Goal: Information Seeking & Learning: Learn about a topic

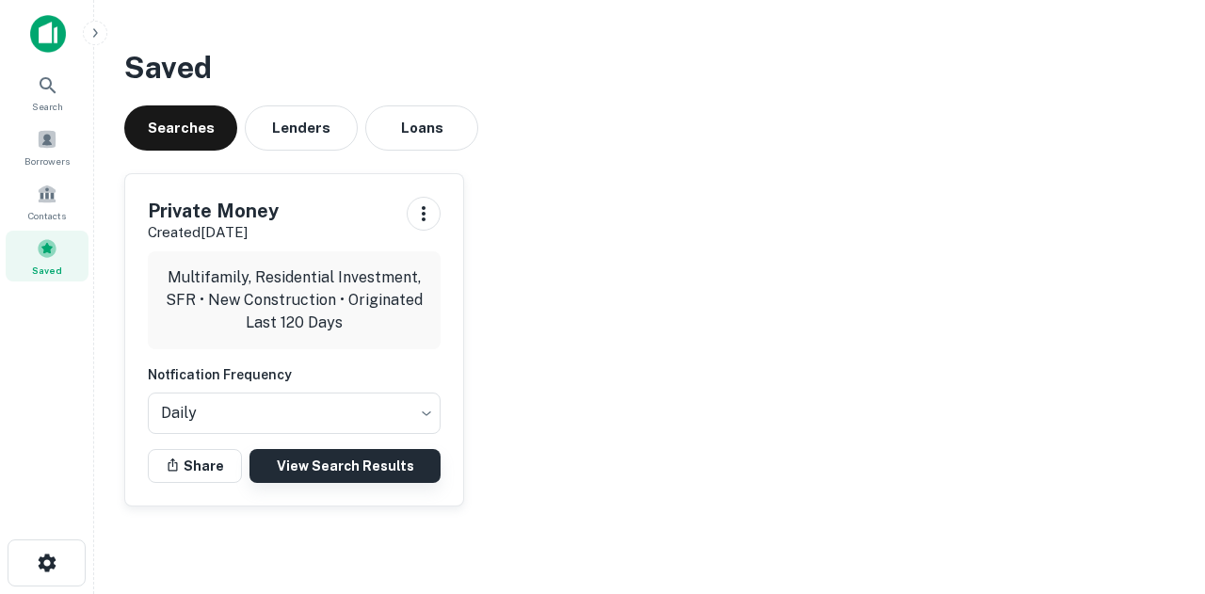
click at [331, 457] on link "View Search Results" at bounding box center [344, 466] width 191 height 34
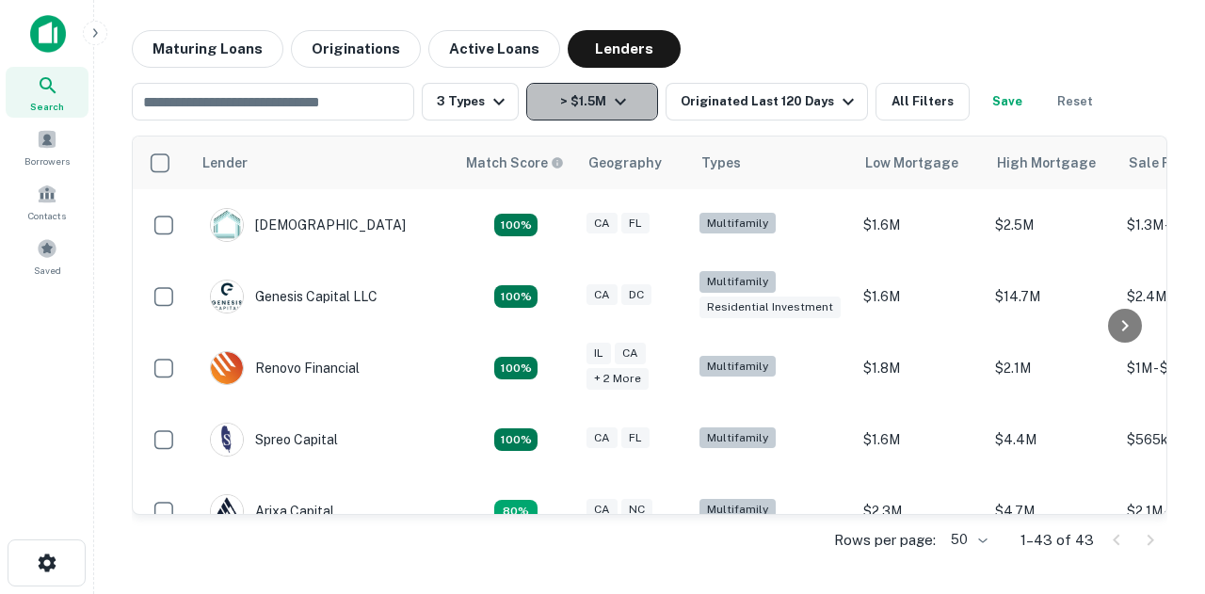
click at [615, 97] on icon "button" at bounding box center [620, 101] width 23 height 23
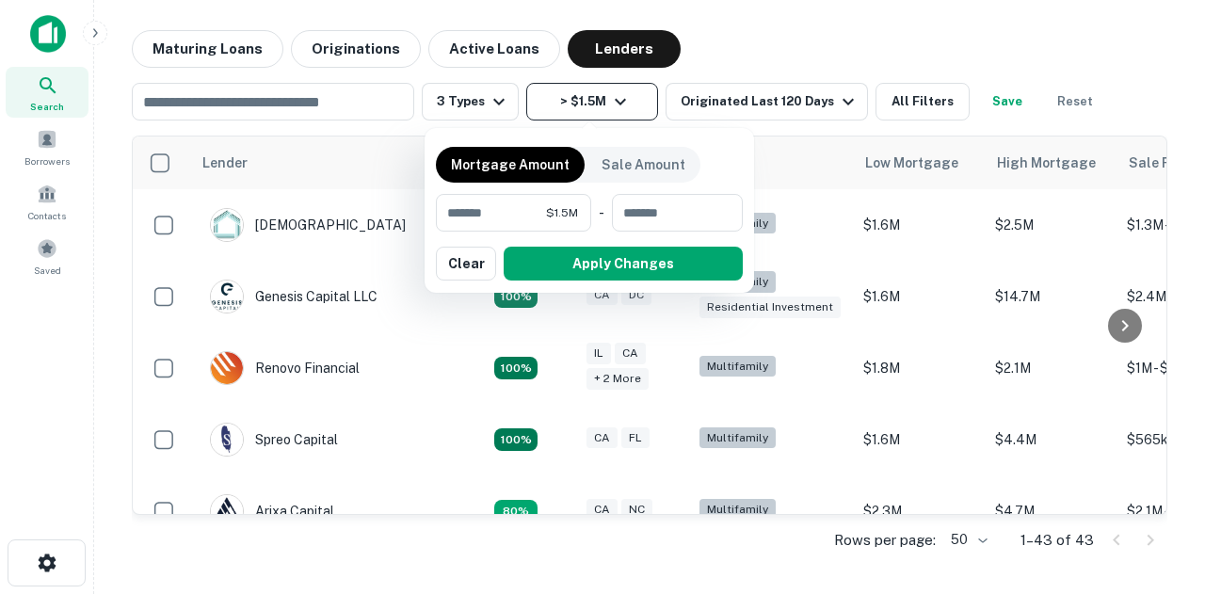
click at [615, 97] on div at bounding box center [602, 297] width 1205 height 594
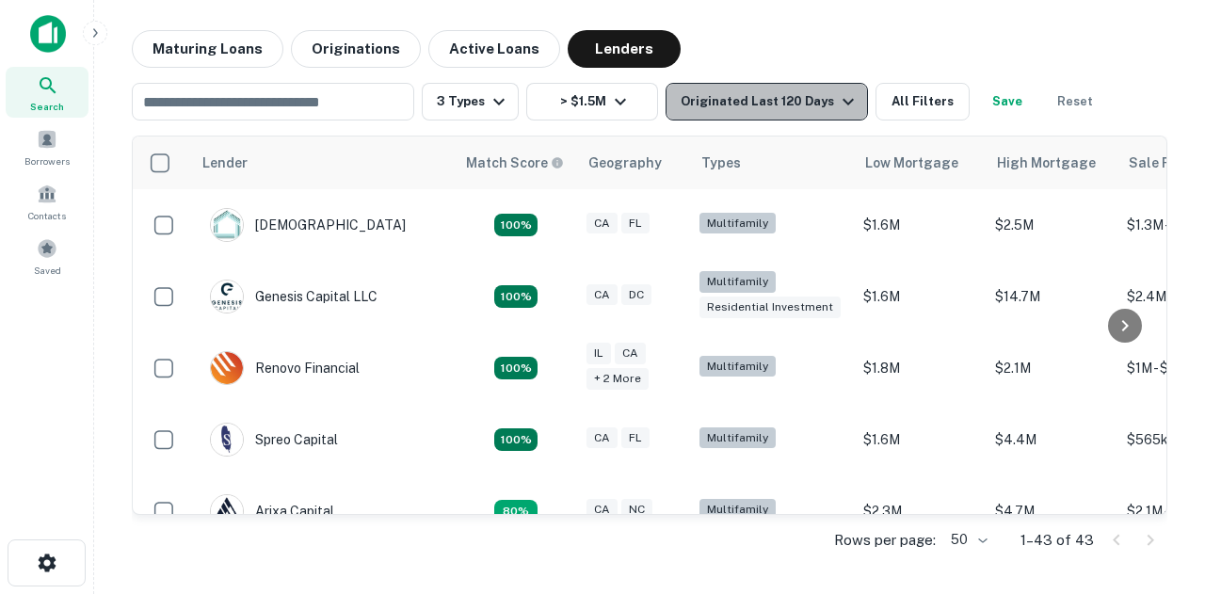
click at [780, 97] on div "Originated Last 120 Days" at bounding box center [769, 101] width 179 height 23
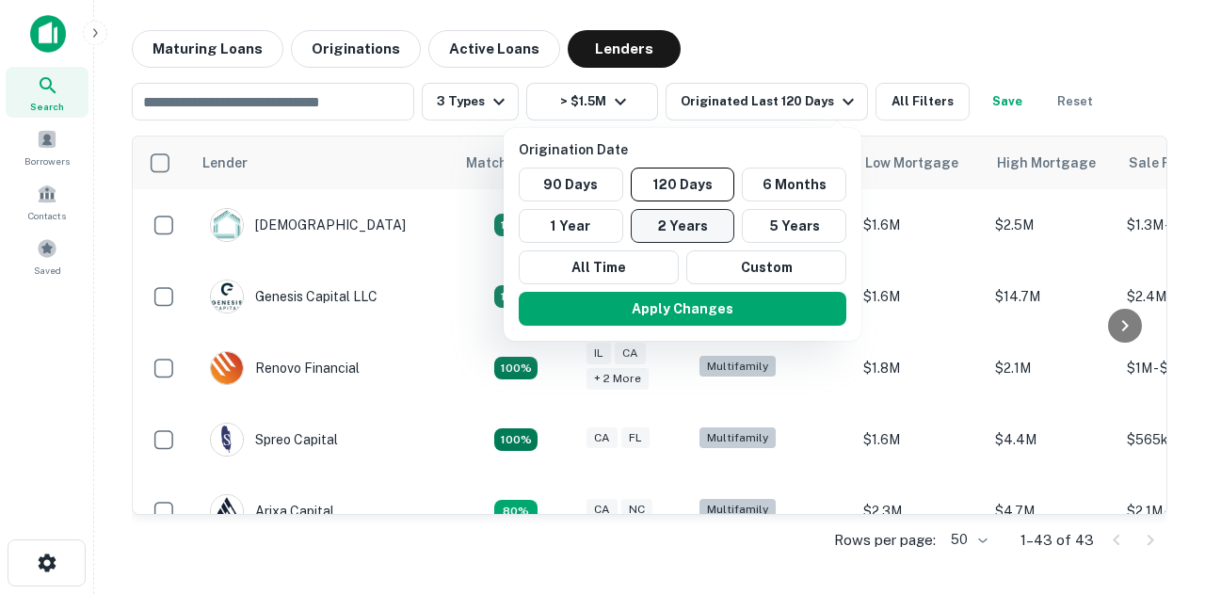
click at [676, 225] on button "2 Years" at bounding box center [683, 226] width 104 height 34
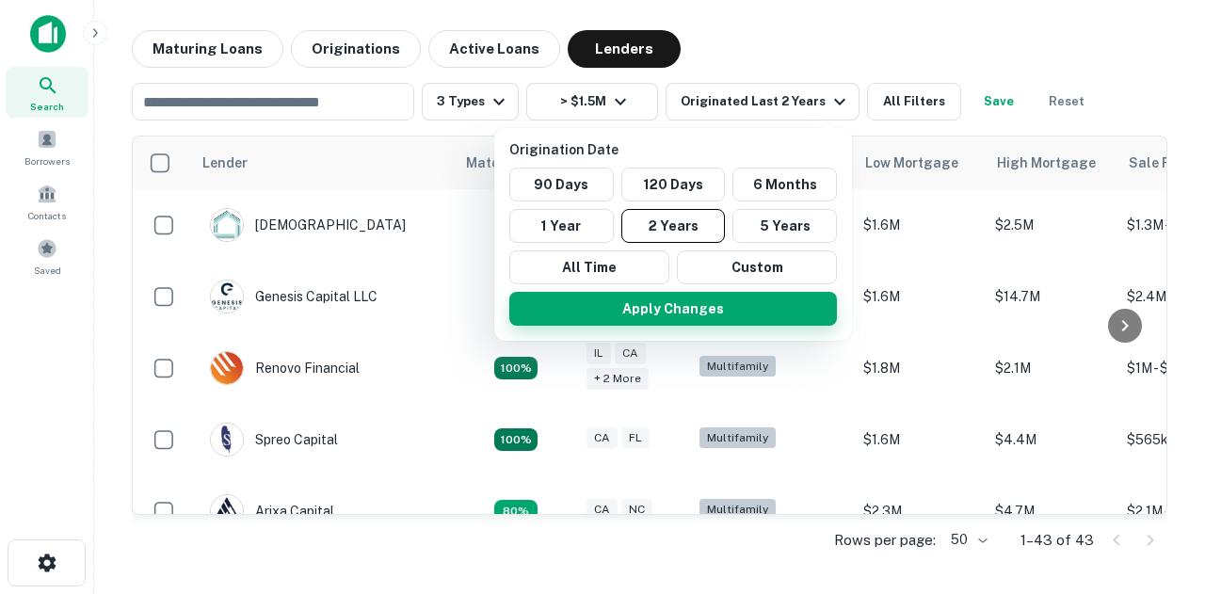
click at [691, 308] on button "Apply Changes" at bounding box center [673, 309] width 328 height 34
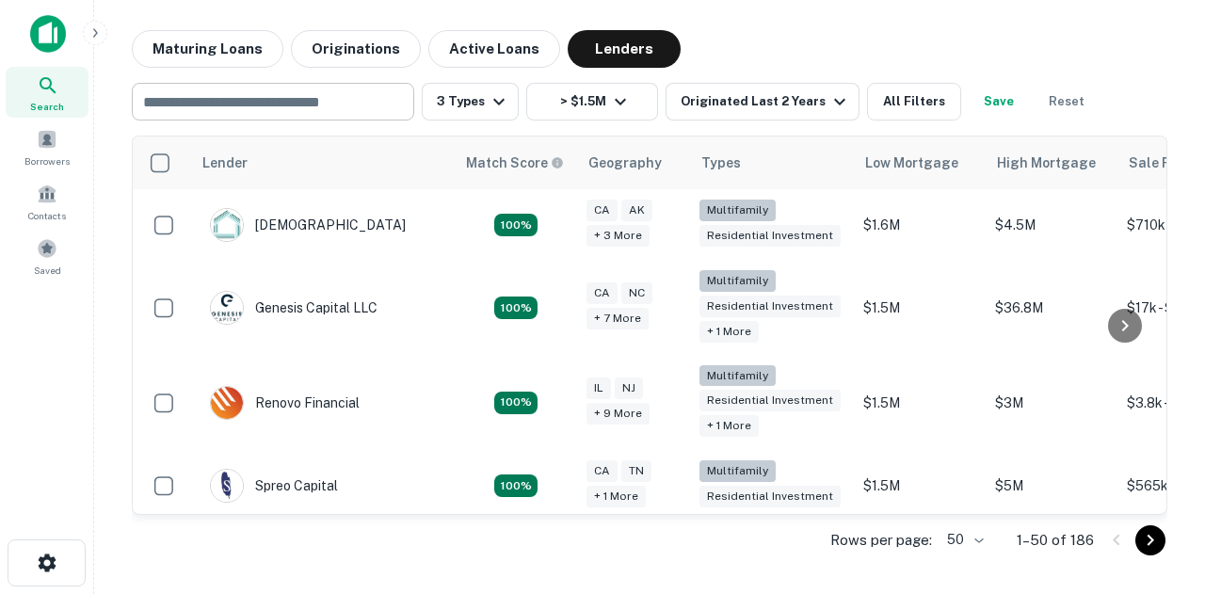
click at [361, 103] on input "text" at bounding box center [271, 101] width 268 height 26
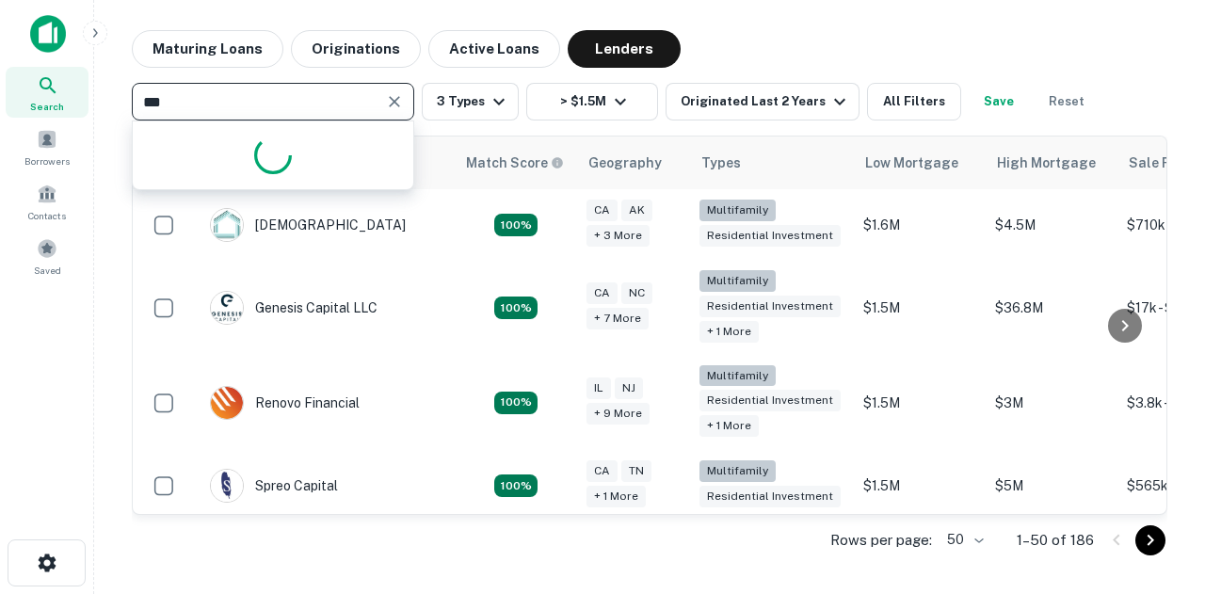
type input "****"
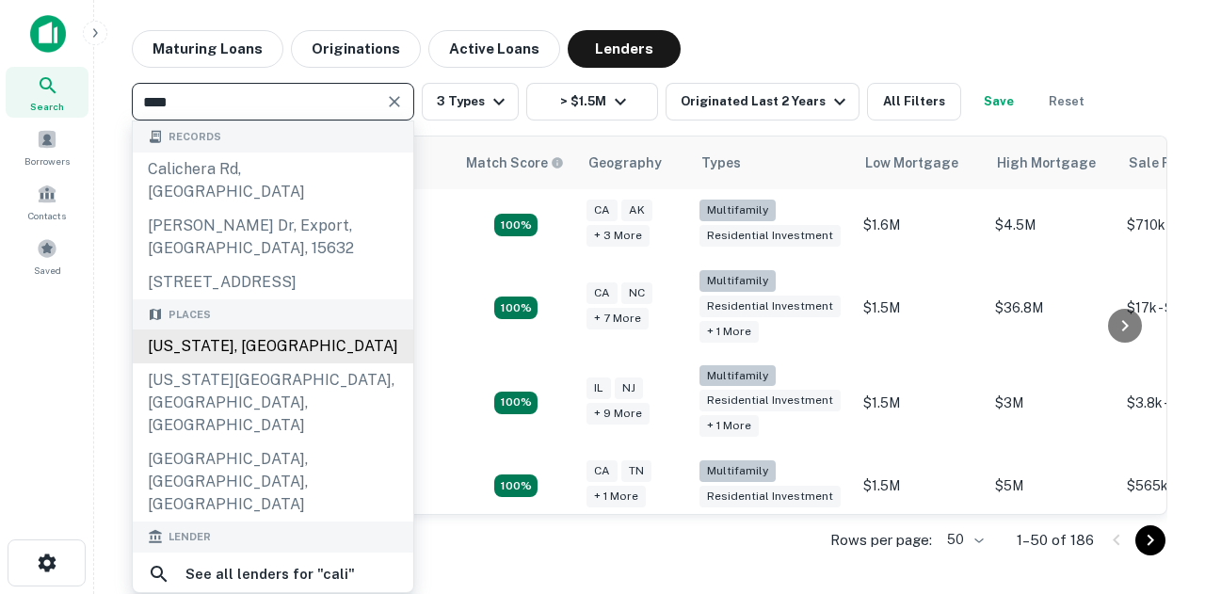
click at [241, 329] on div "[US_STATE], [GEOGRAPHIC_DATA]" at bounding box center [273, 346] width 280 height 34
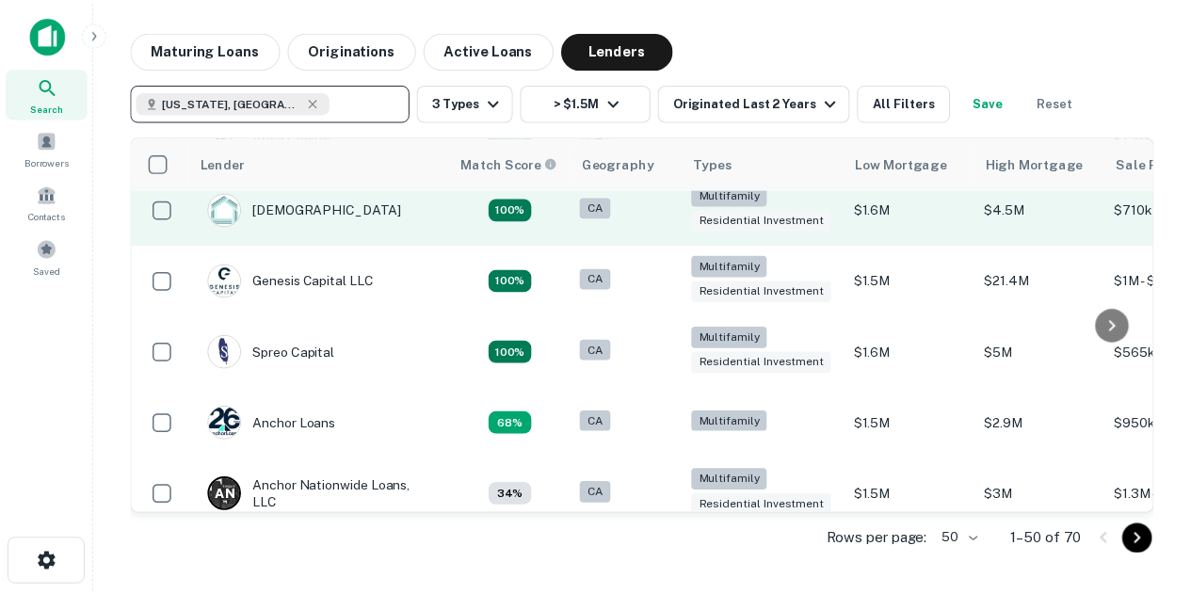
scroll to position [89, 0]
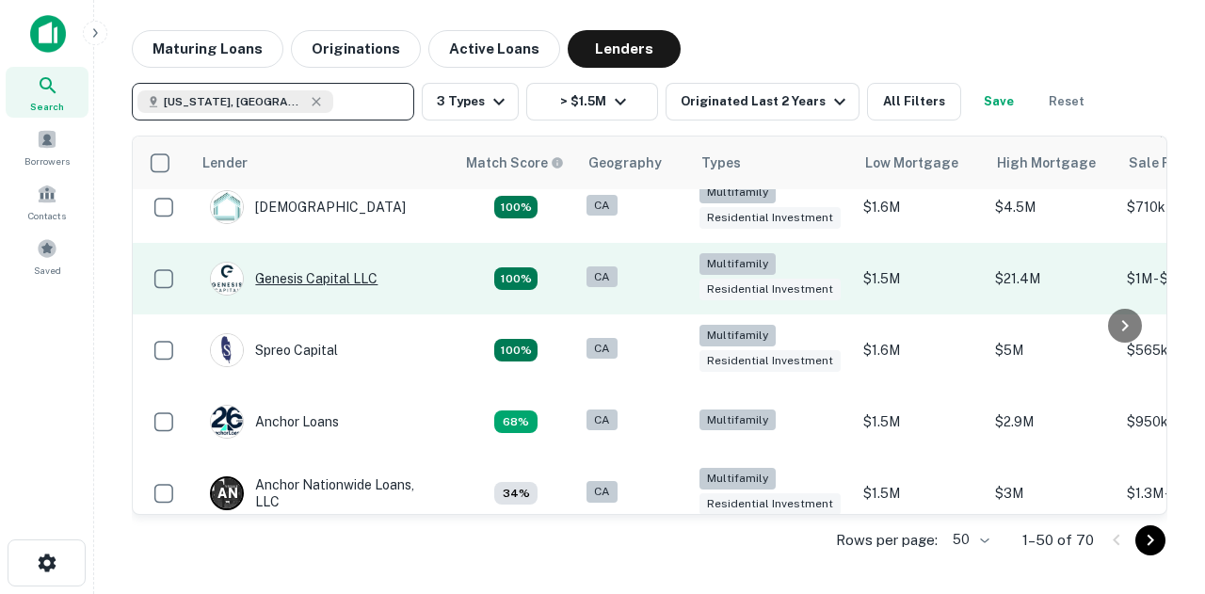
click at [337, 274] on div "Genesis Capital LLC" at bounding box center [294, 279] width 168 height 34
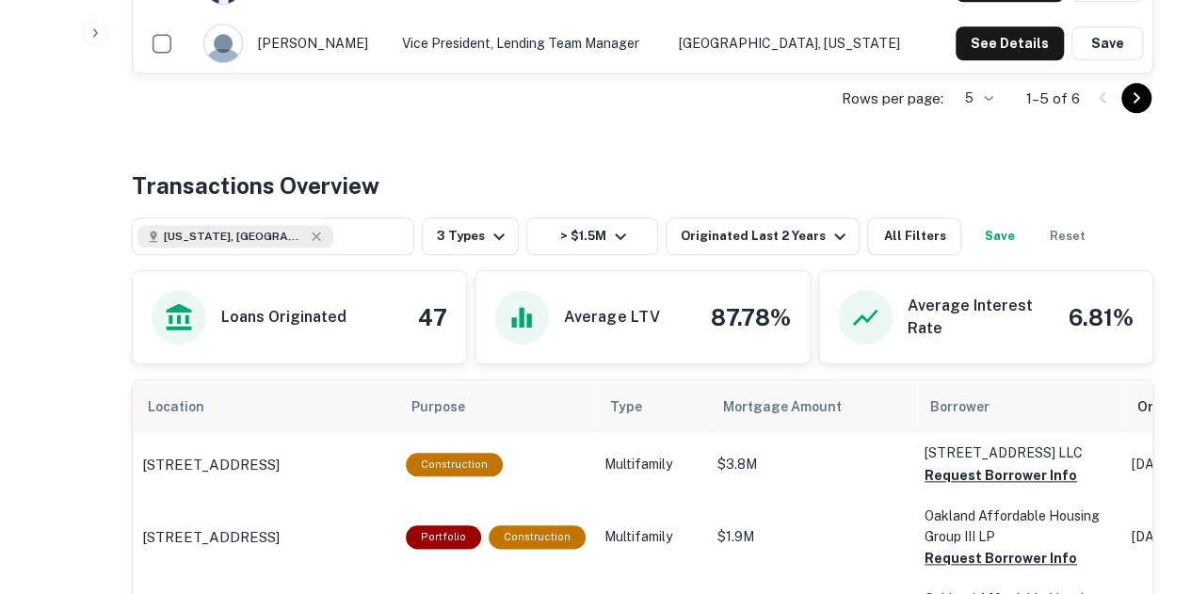
scroll to position [800, 0]
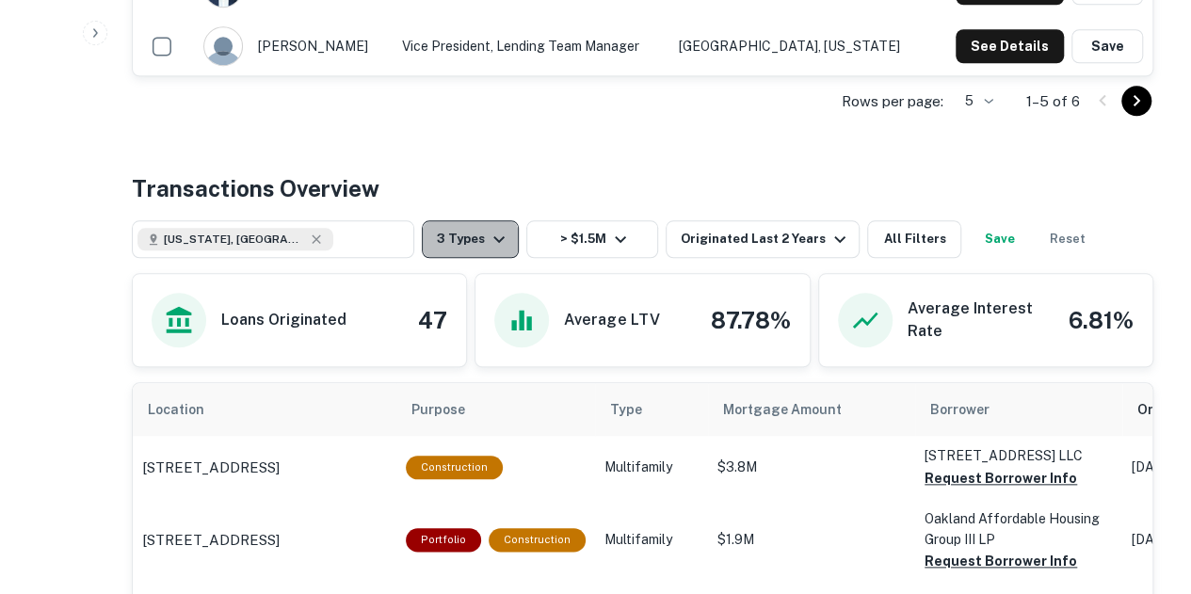
click at [493, 229] on icon "button" at bounding box center [499, 239] width 23 height 23
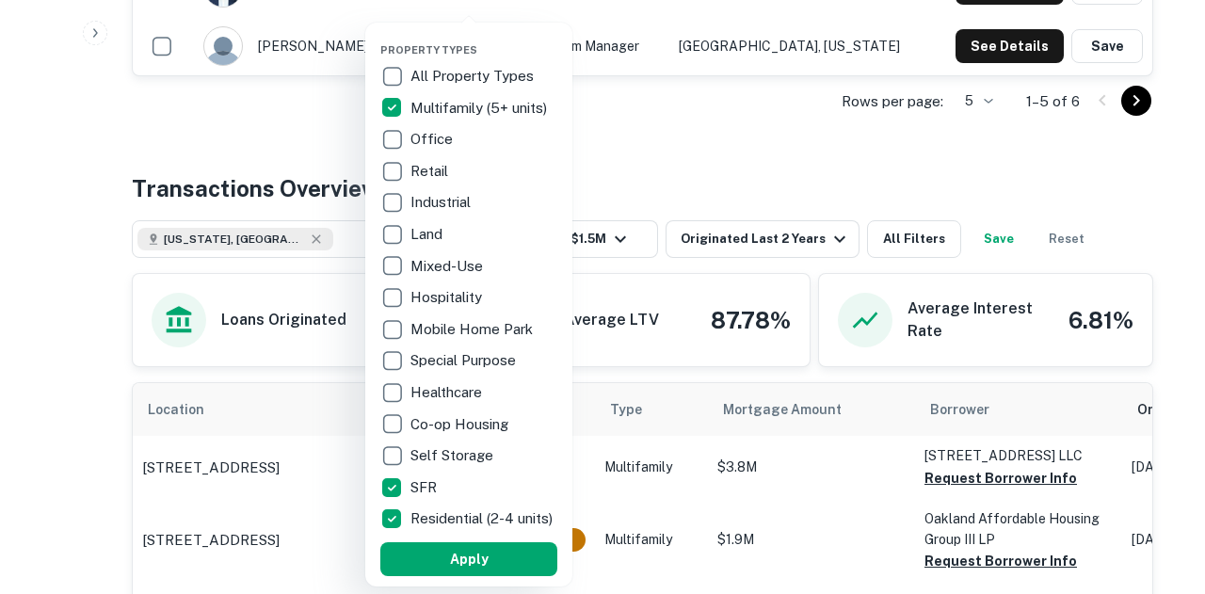
click at [812, 133] on div at bounding box center [602, 297] width 1205 height 594
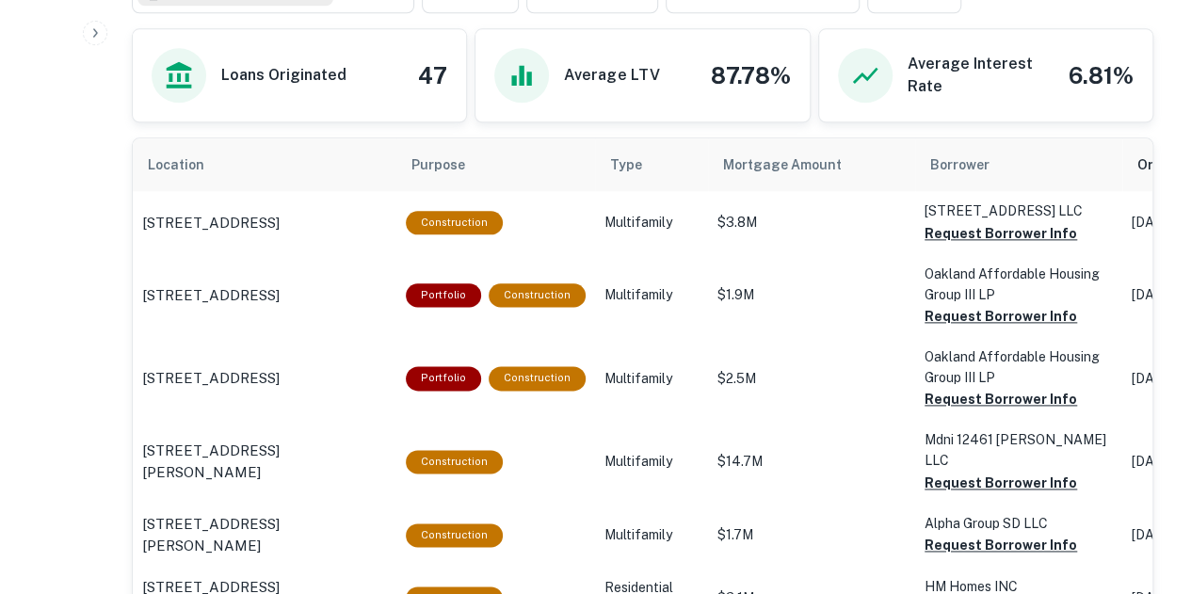
scroll to position [1047, 0]
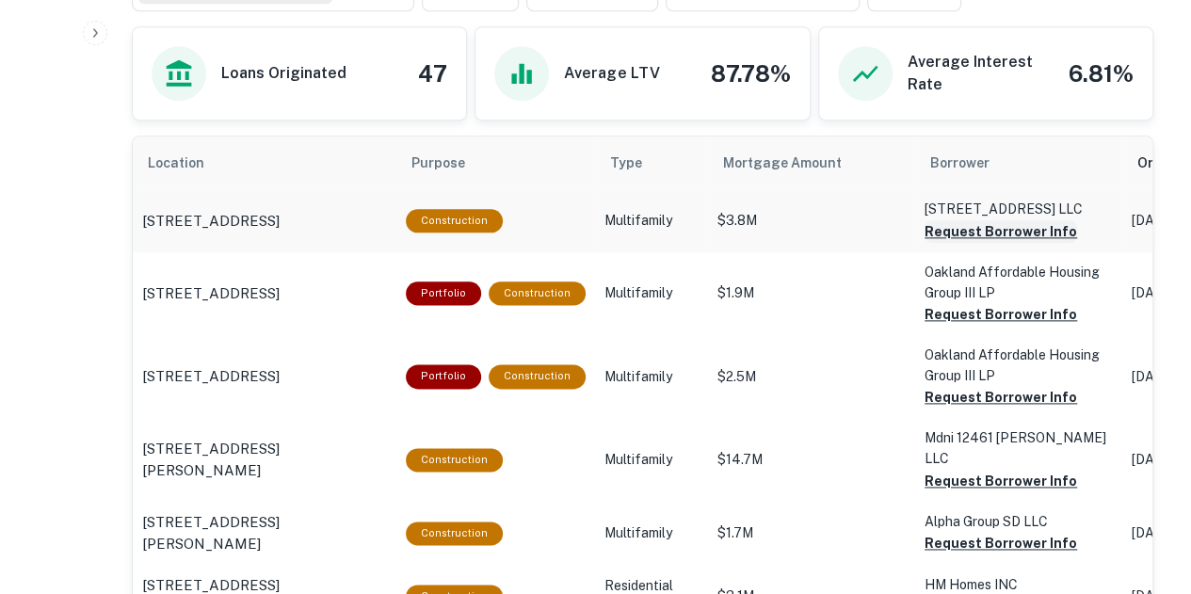
click at [969, 227] on button "Request Borrower Info" at bounding box center [1000, 231] width 152 height 23
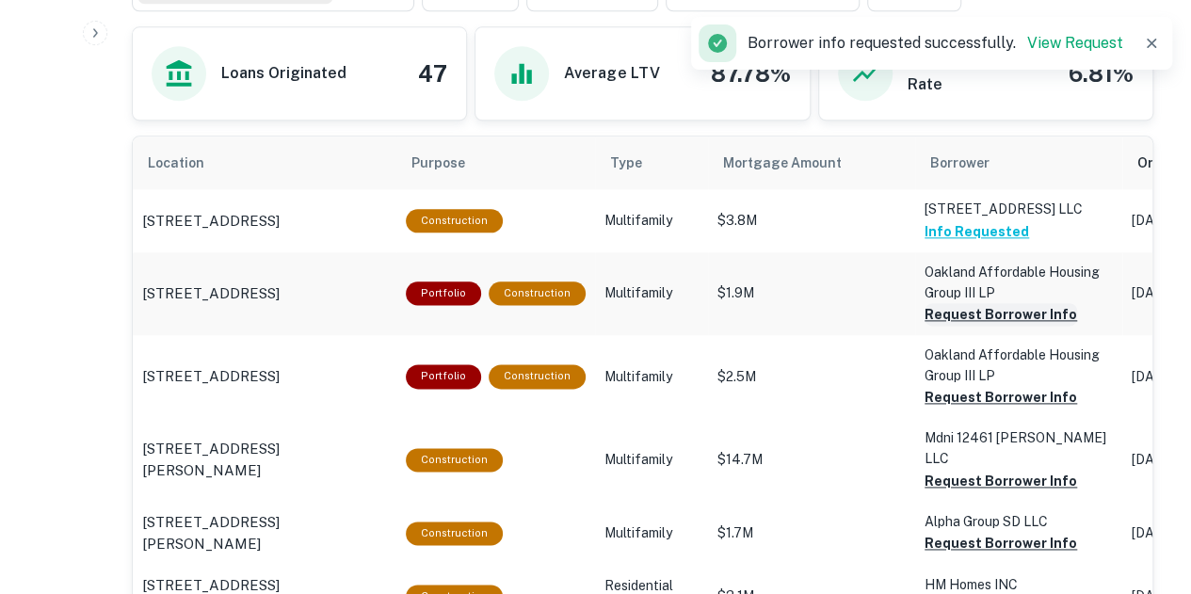
click at [975, 312] on button "Request Borrower Info" at bounding box center [1000, 314] width 152 height 23
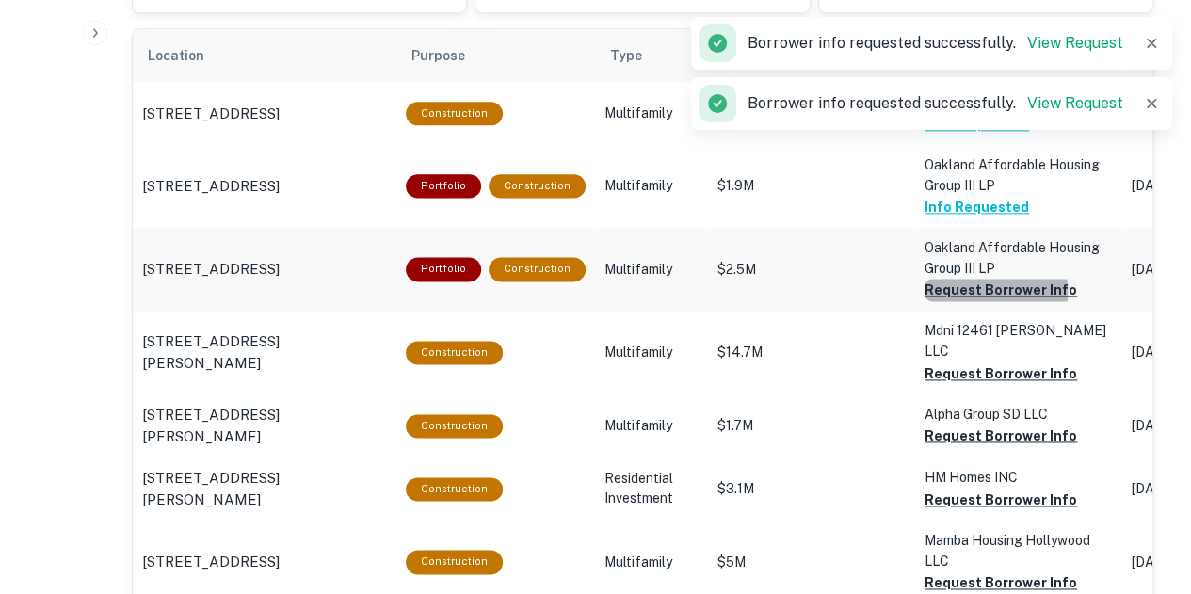
click at [969, 289] on button "Request Borrower Info" at bounding box center [1000, 290] width 152 height 23
click at [969, 362] on button "Request Borrower Info" at bounding box center [1000, 373] width 152 height 23
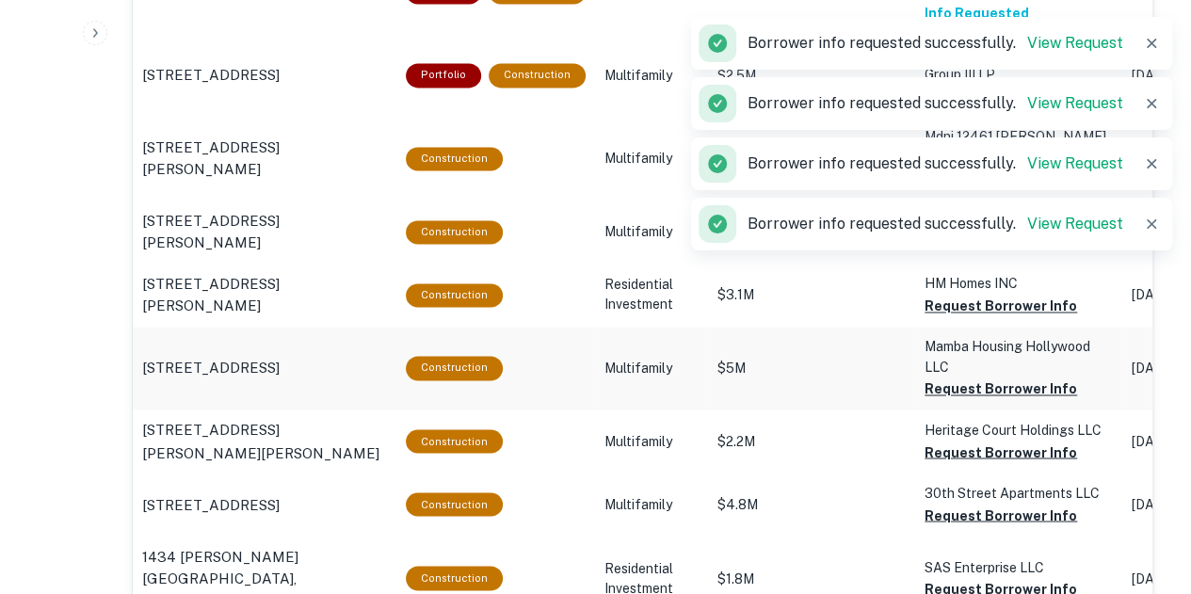
scroll to position [1350, 0]
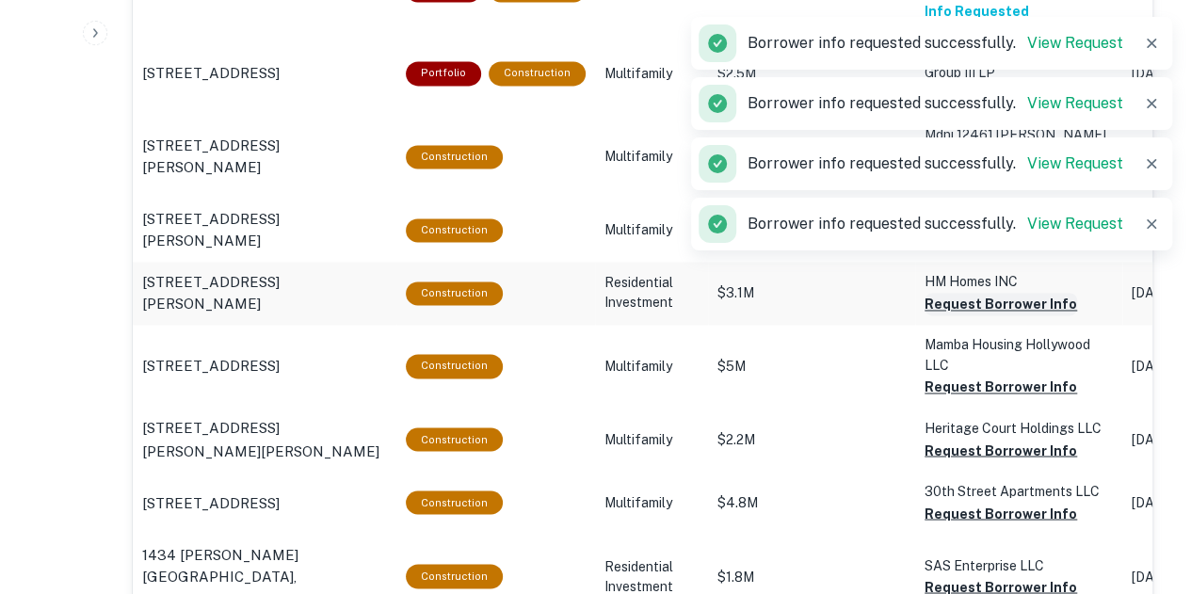
click at [965, 293] on button "Request Borrower Info" at bounding box center [1000, 304] width 152 height 23
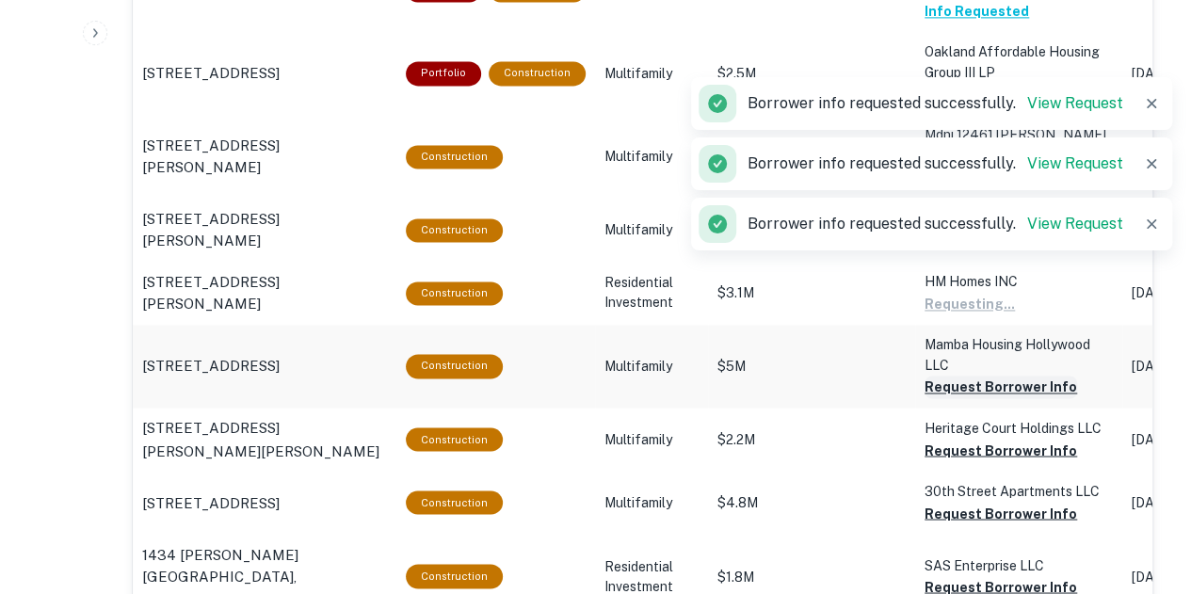
click at [967, 376] on button "Request Borrower Info" at bounding box center [1000, 387] width 152 height 23
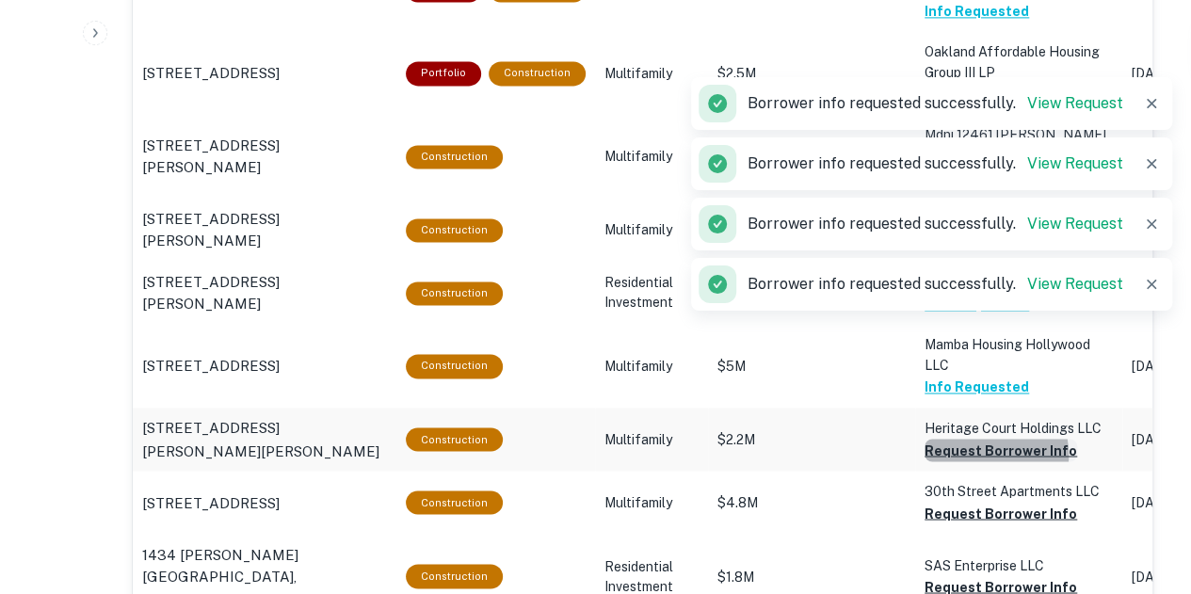
click at [971, 439] on button "Request Borrower Info" at bounding box center [1000, 450] width 152 height 23
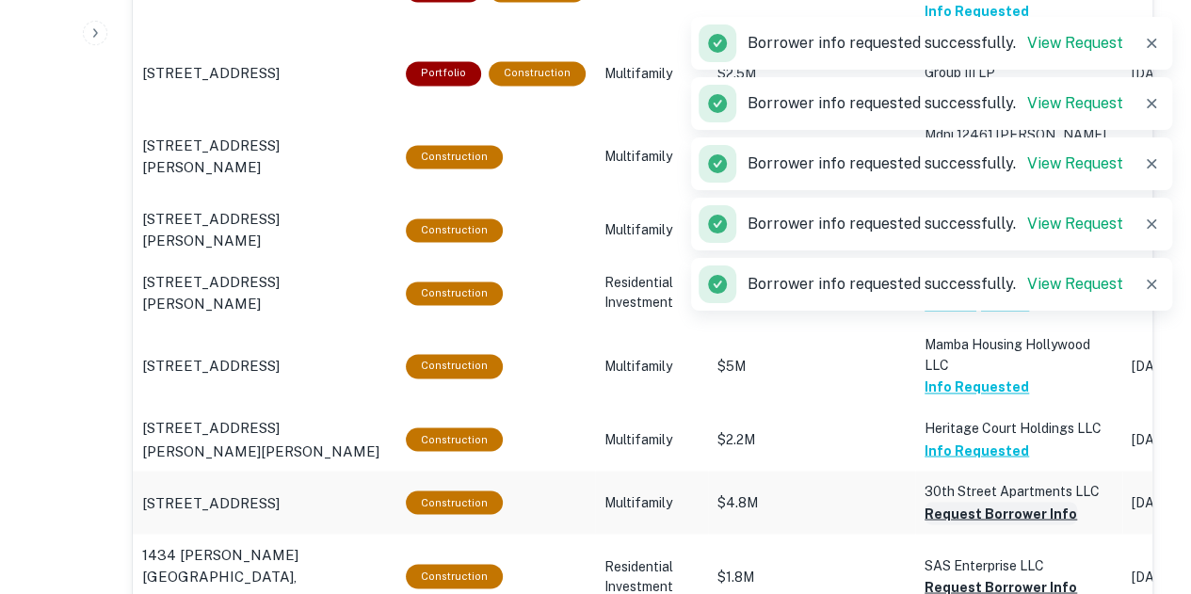
click at [982, 502] on button "Request Borrower Info" at bounding box center [1000, 513] width 152 height 23
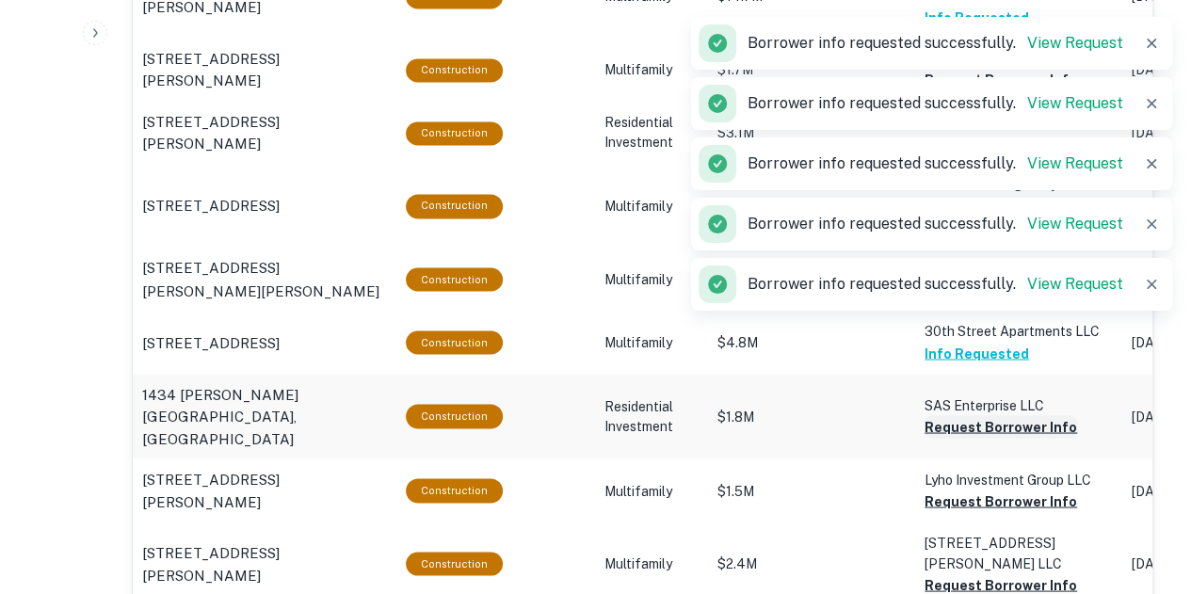
click at [970, 415] on button "Request Borrower Info" at bounding box center [1000, 426] width 152 height 23
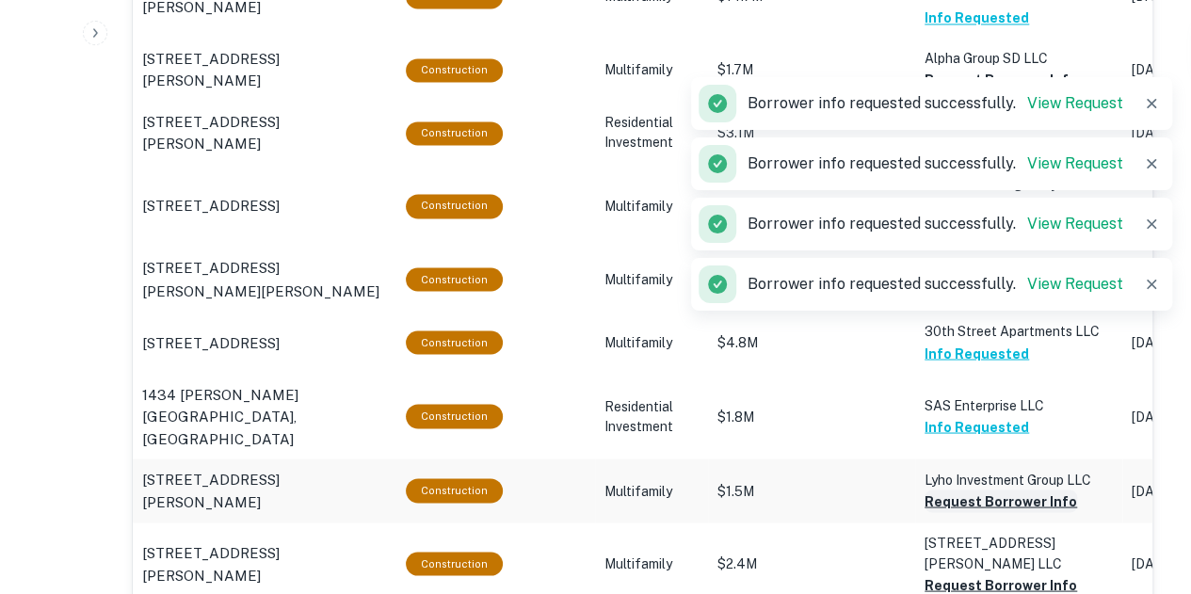
click at [972, 489] on button "Request Borrower Info" at bounding box center [1000, 500] width 152 height 23
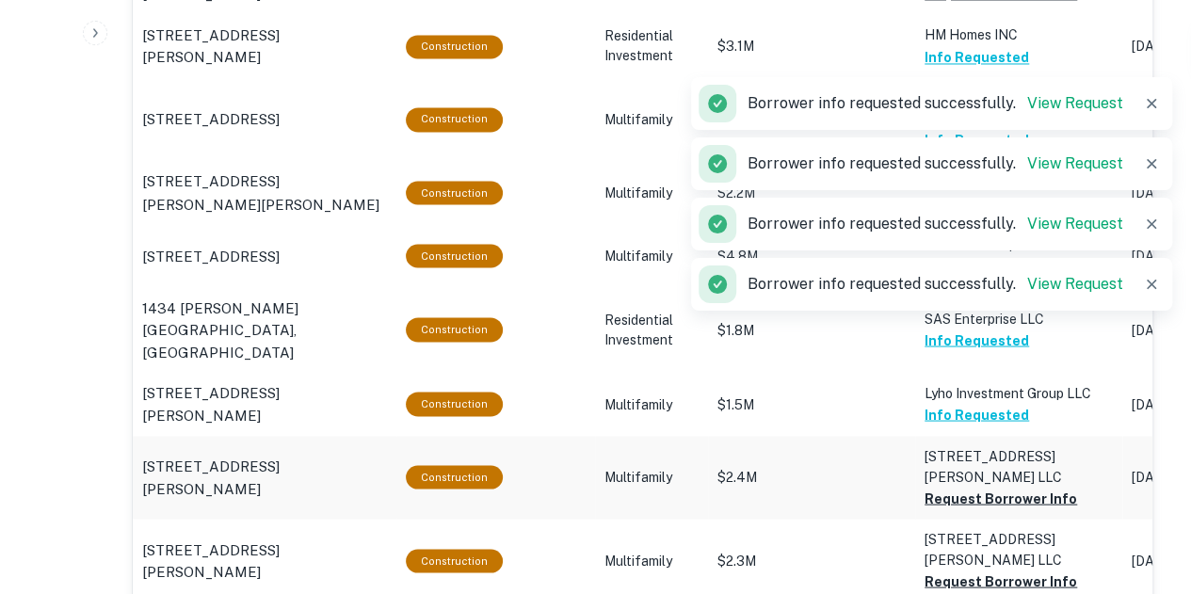
scroll to position [1592, 0]
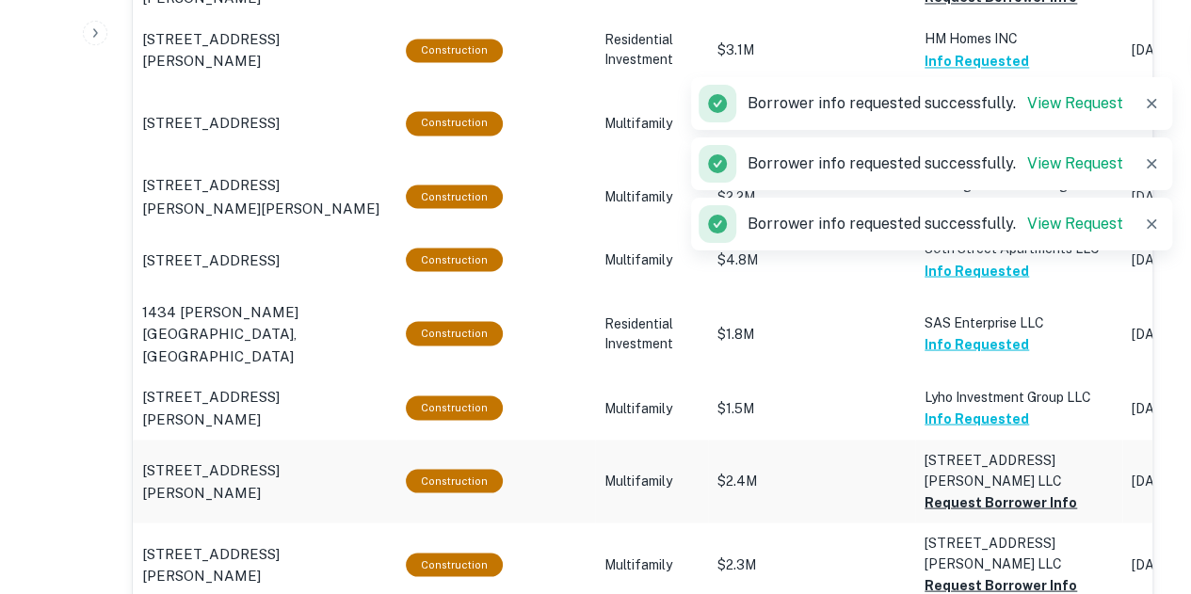
click at [969, 449] on p "[STREET_ADDRESS][PERSON_NAME] LLC" at bounding box center [1018, 469] width 188 height 41
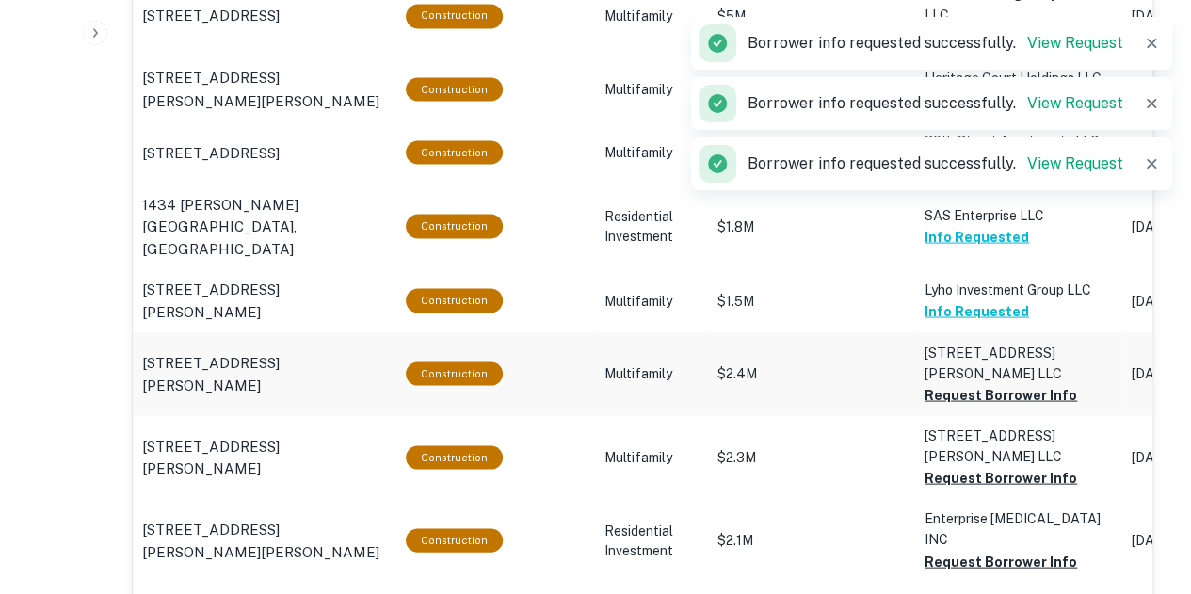
scroll to position [1702, 0]
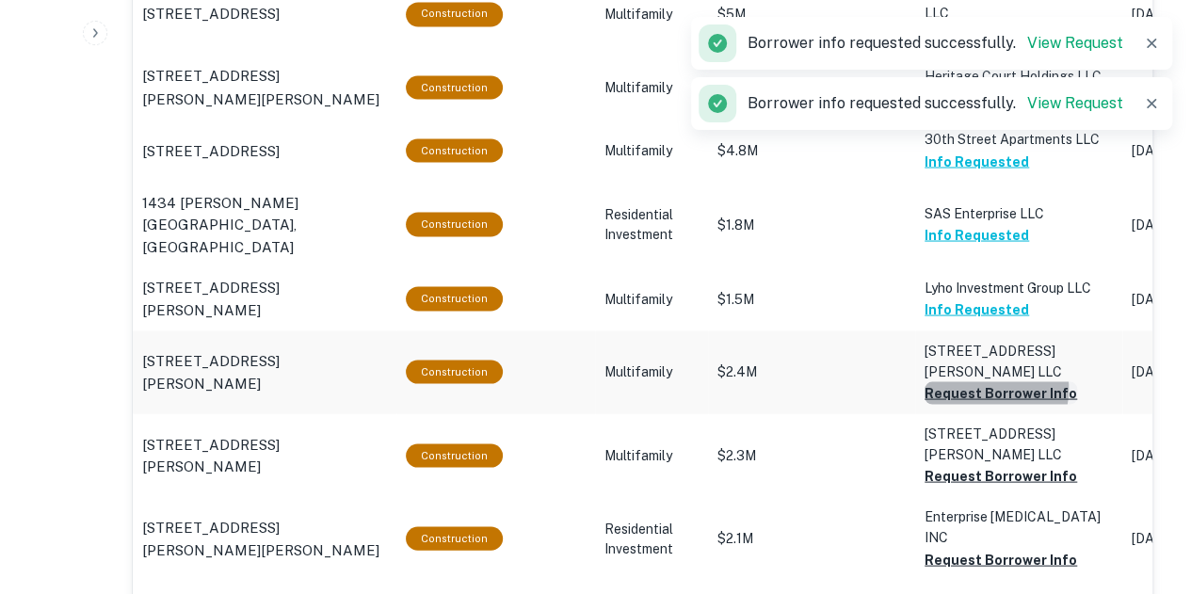
click at [966, 381] on button "Request Borrower Info" at bounding box center [1000, 392] width 152 height 23
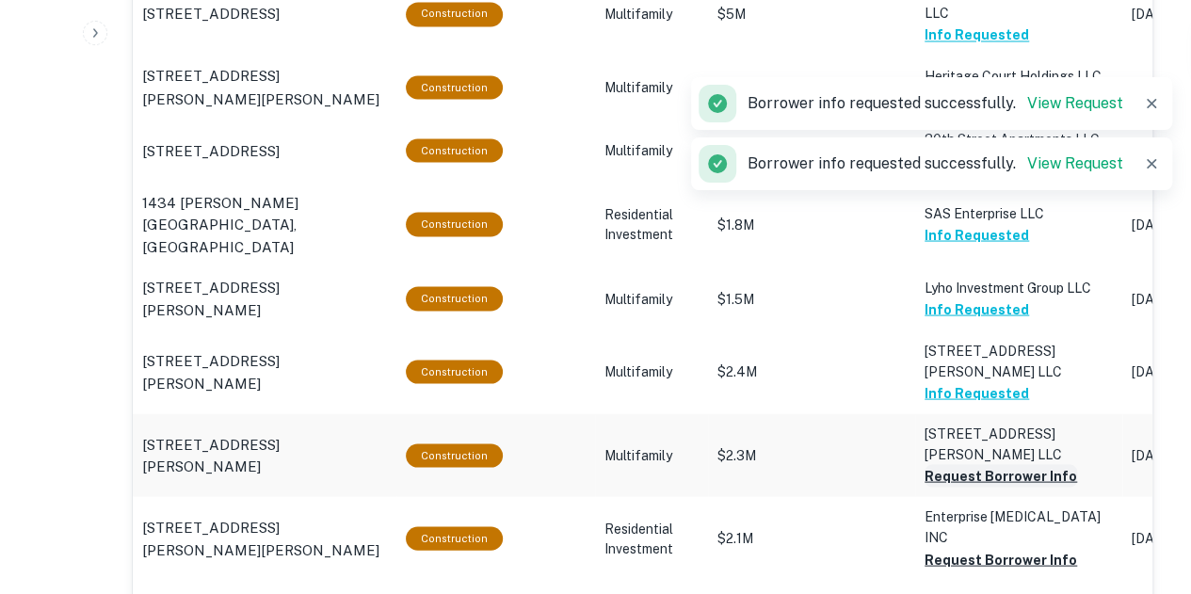
click at [969, 413] on td "[STREET_ADDRESS][PERSON_NAME] LLC Request Borrower Info" at bounding box center [1018, 454] width 207 height 83
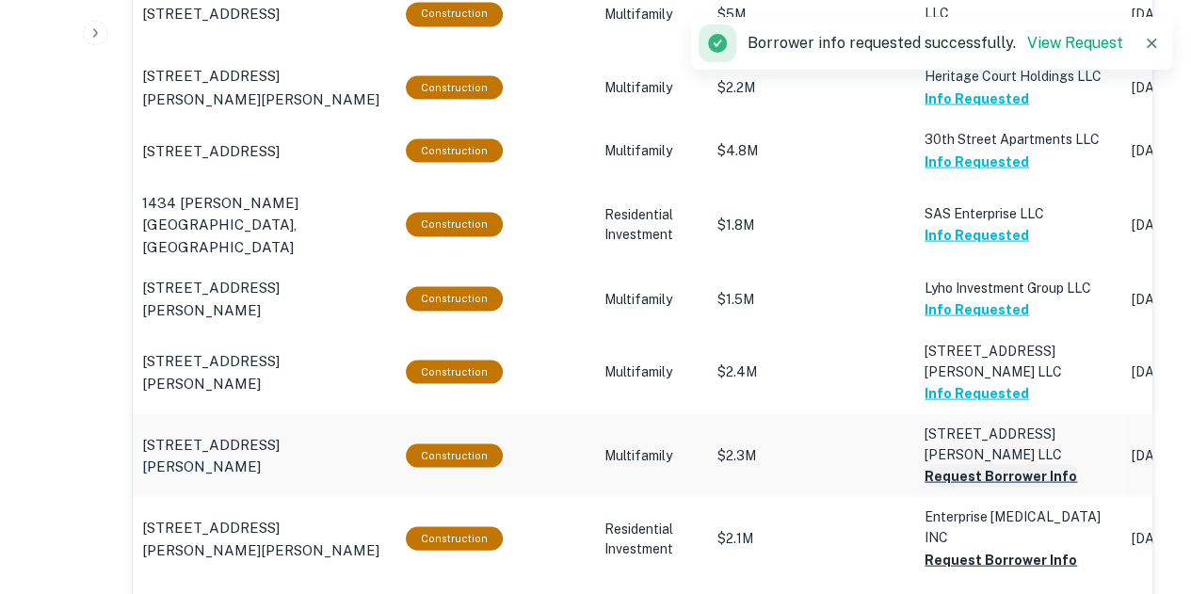
click at [964, 464] on button "Request Borrower Info" at bounding box center [1000, 475] width 152 height 23
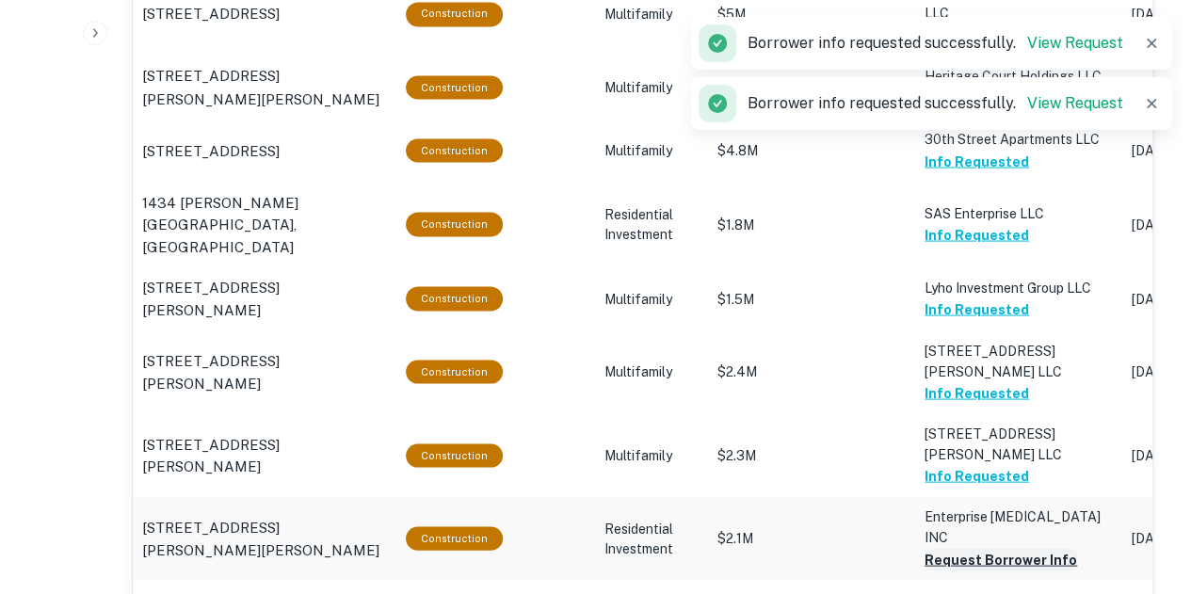
click at [973, 548] on button "Request Borrower Info" at bounding box center [1000, 559] width 152 height 23
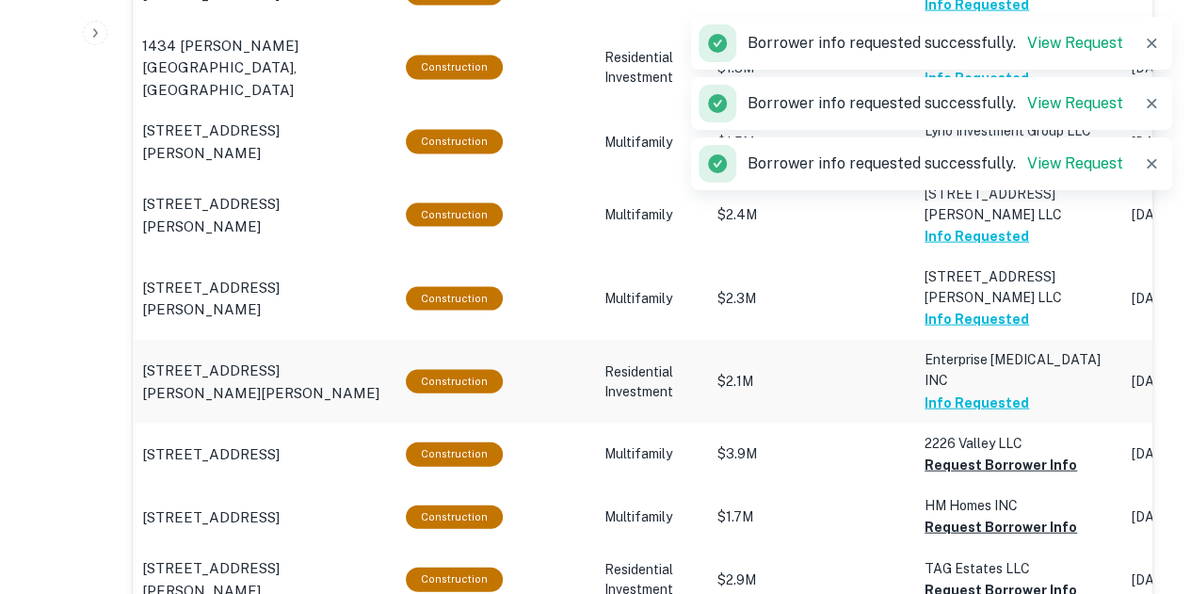
scroll to position [1858, 0]
click at [962, 454] on button "Request Borrower Info" at bounding box center [1000, 465] width 152 height 23
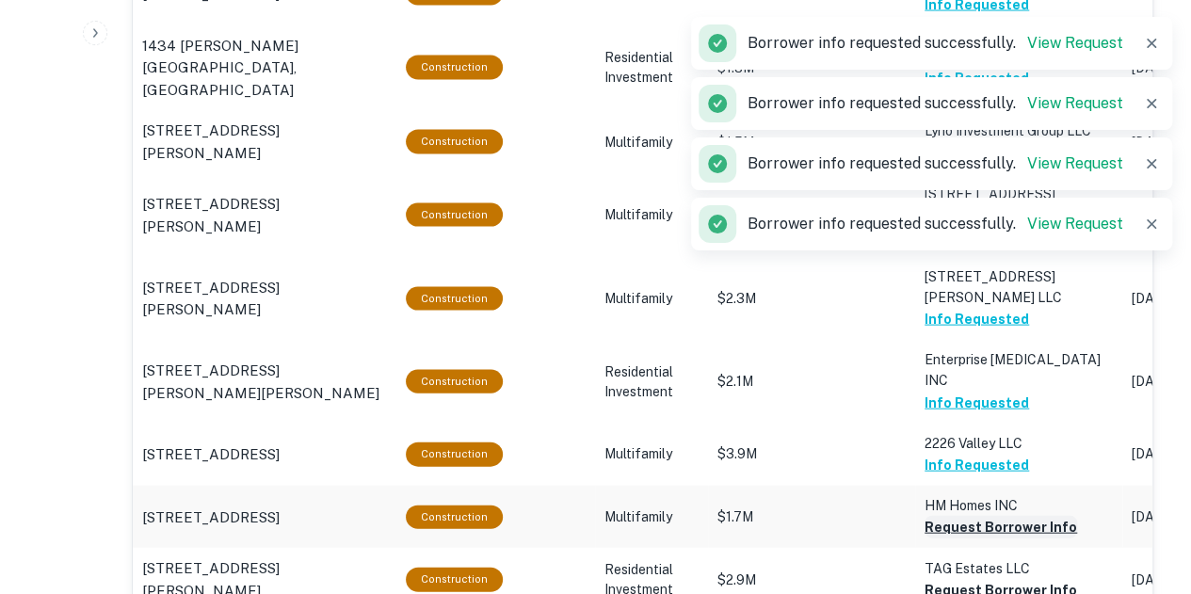
click at [967, 516] on button "Request Borrower Info" at bounding box center [1000, 527] width 152 height 23
click at [975, 579] on button "Request Borrower Info" at bounding box center [1000, 590] width 152 height 23
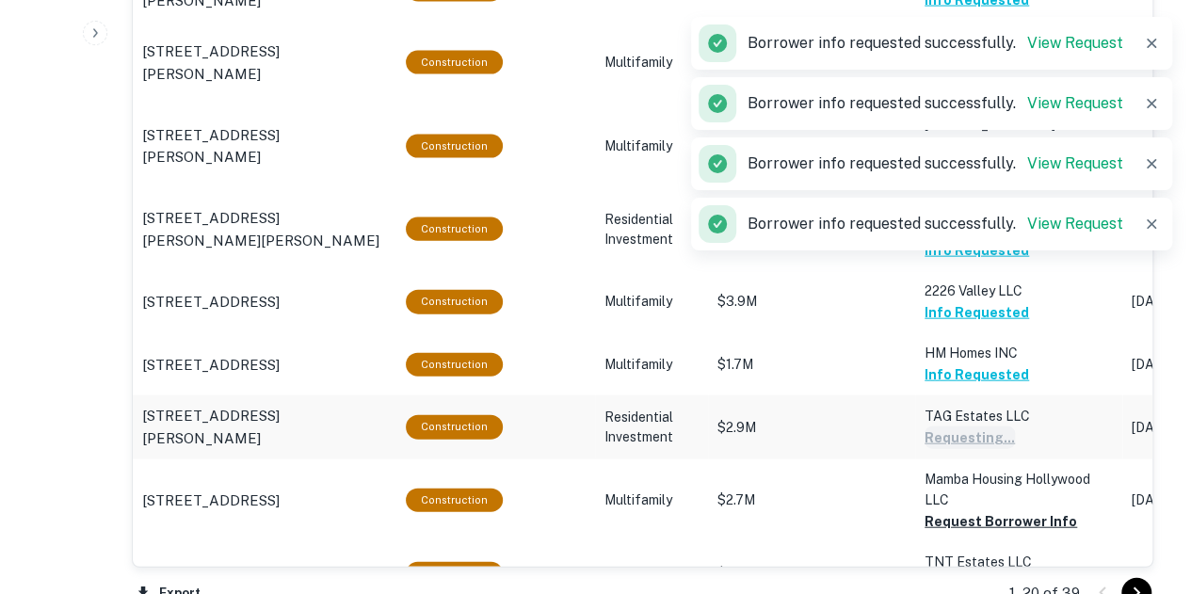
scroll to position [2022, 0]
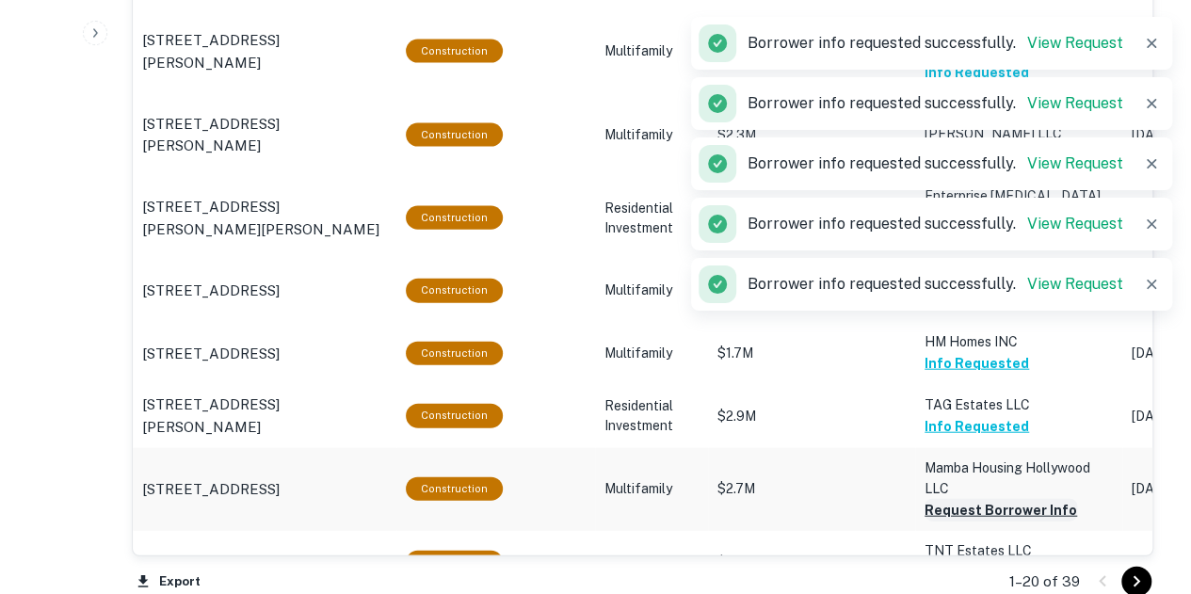
click at [973, 499] on button "Request Borrower Info" at bounding box center [1000, 510] width 152 height 23
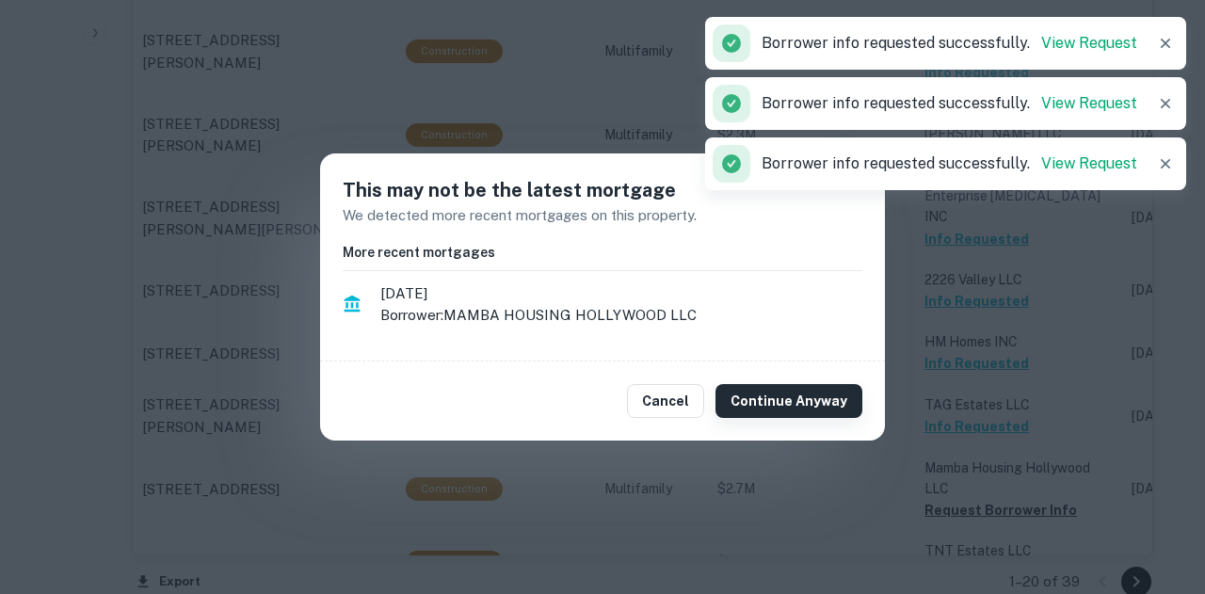
click at [813, 405] on button "Continue Anyway" at bounding box center [788, 401] width 147 height 34
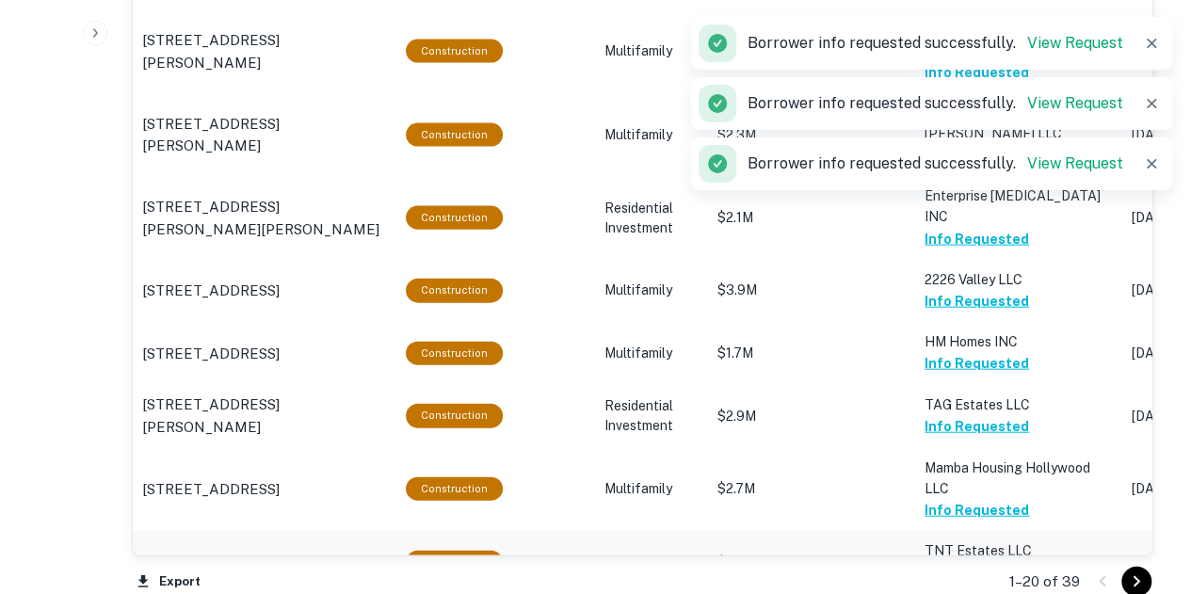
click at [959, 561] on button "Request Borrower Info" at bounding box center [1000, 572] width 152 height 23
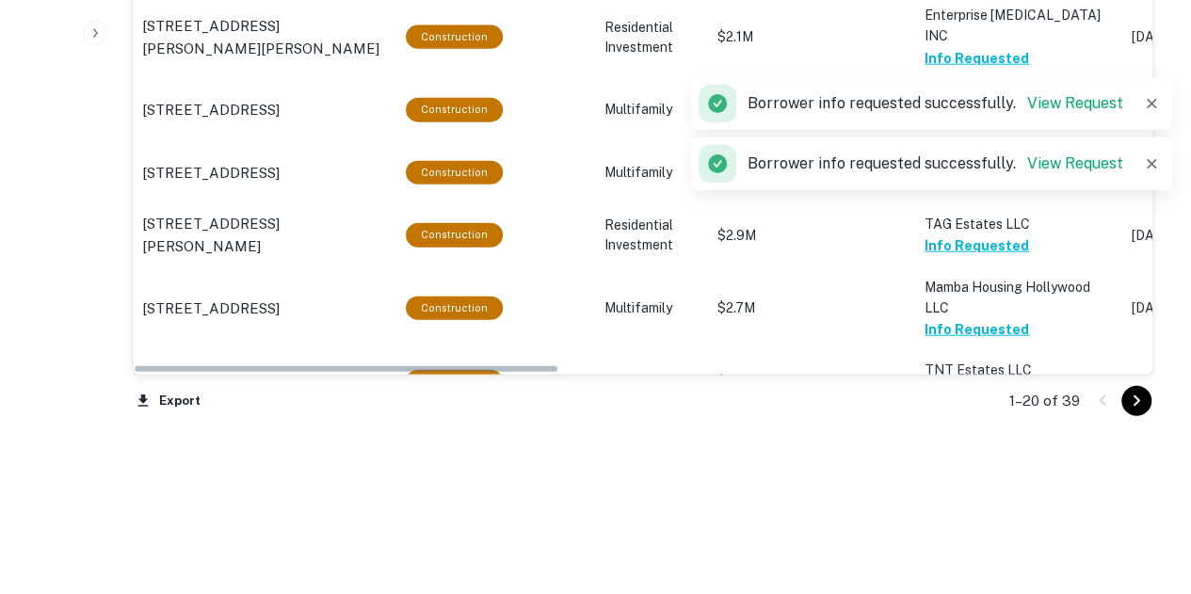
click at [956, 443] on button "Request Borrower Info" at bounding box center [1000, 454] width 152 height 23
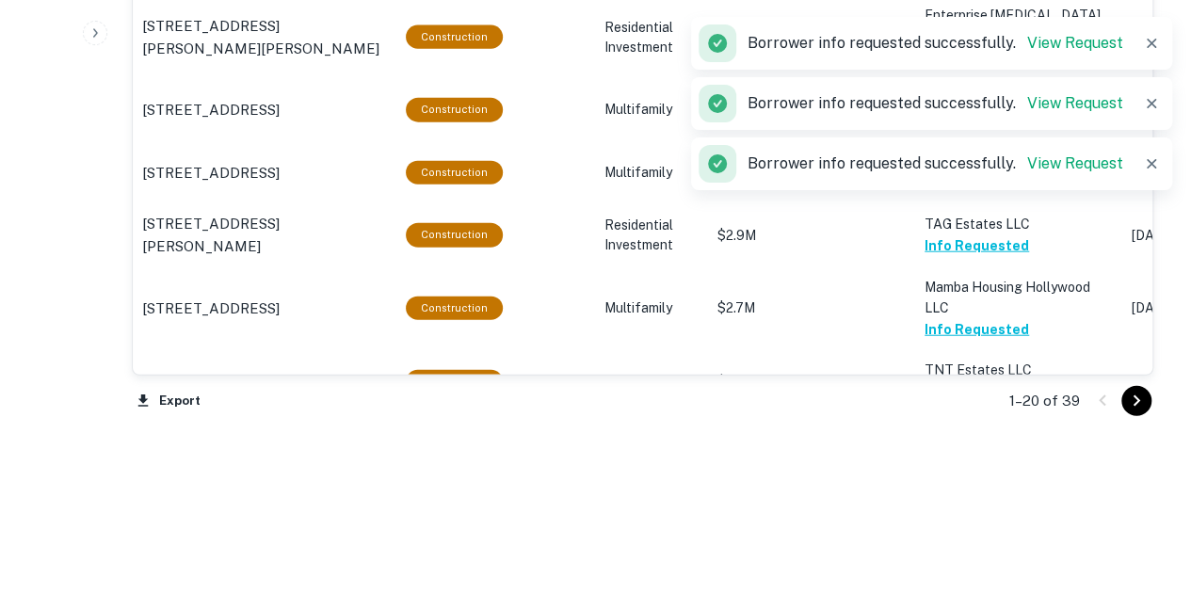
click at [1143, 408] on icon "Go to next page" at bounding box center [1136, 401] width 23 height 23
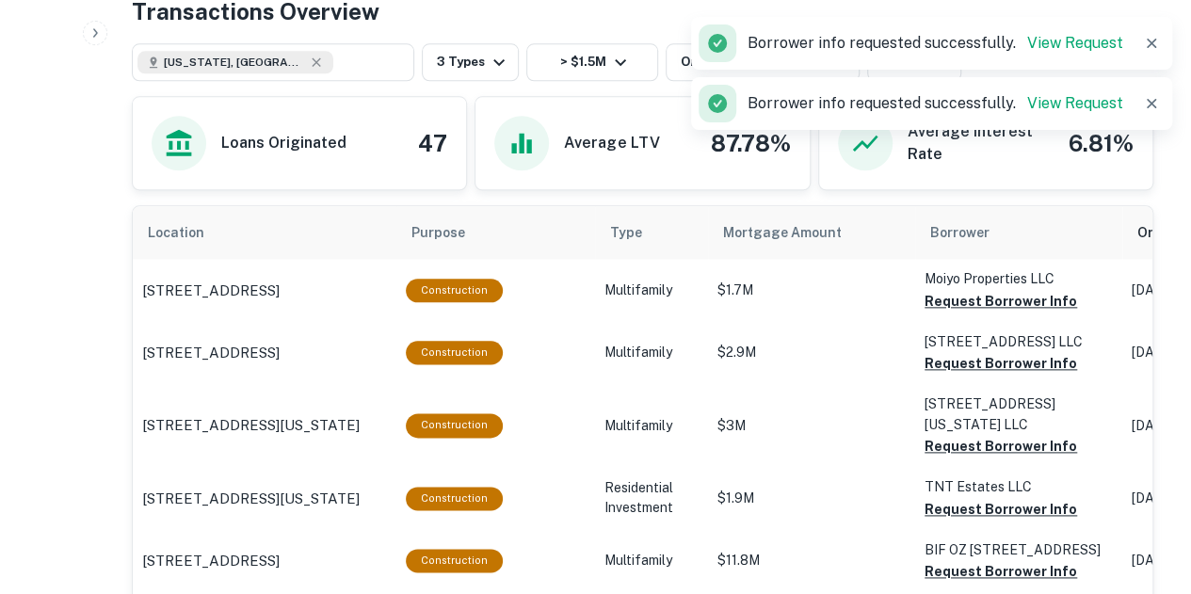
scroll to position [967, 0]
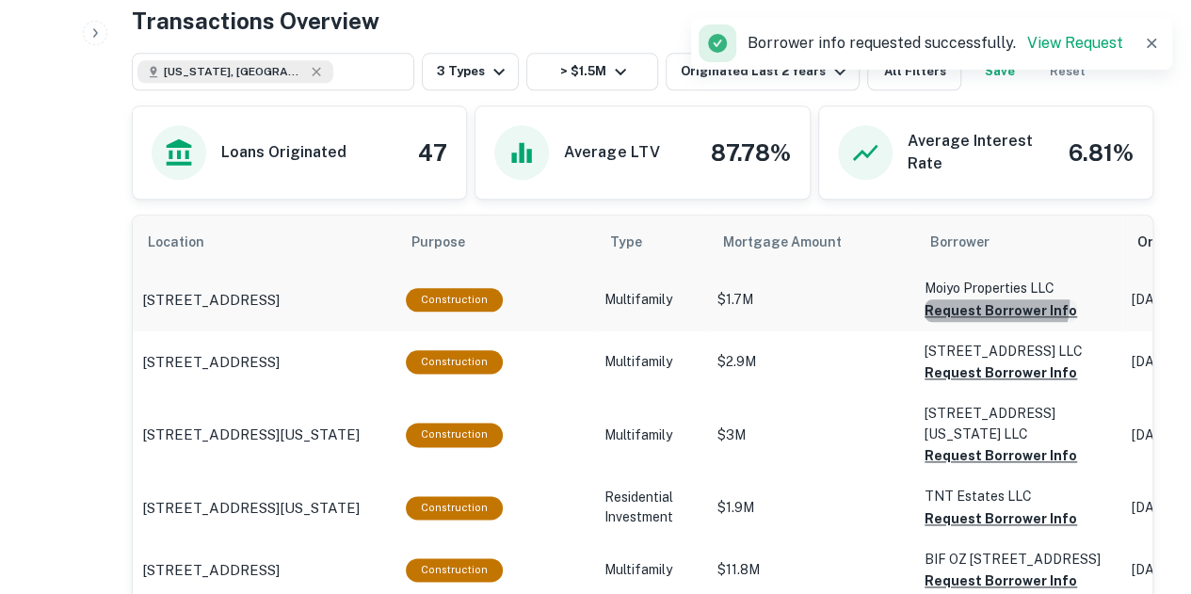
click at [982, 301] on button "Request Borrower Info" at bounding box center [1000, 310] width 152 height 23
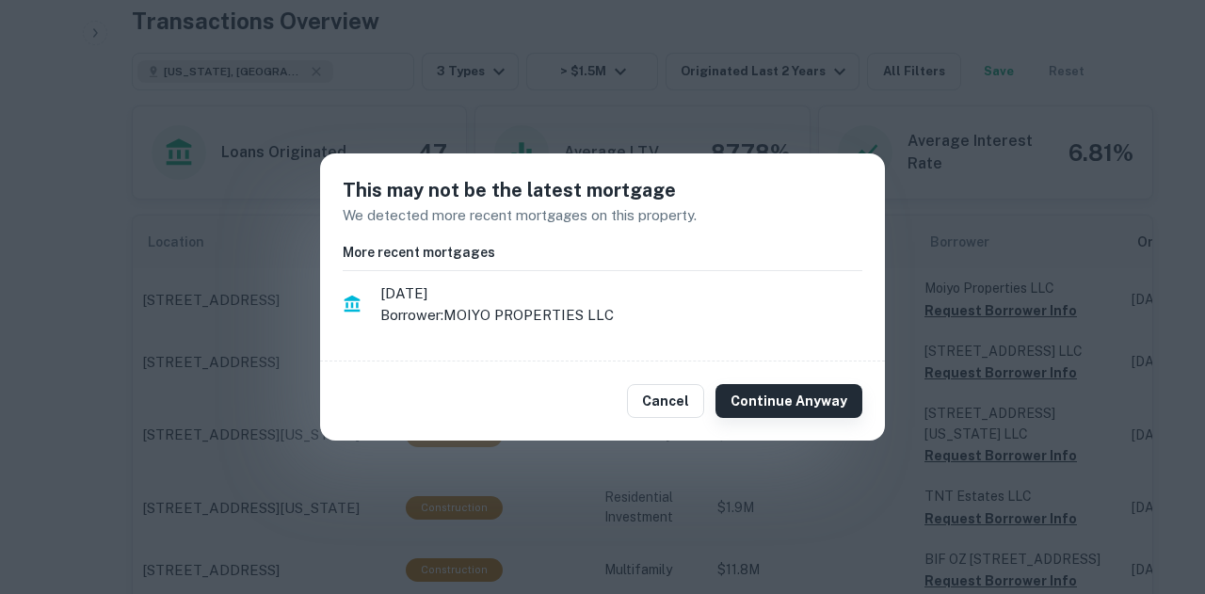
click at [829, 403] on button "Continue Anyway" at bounding box center [788, 401] width 147 height 34
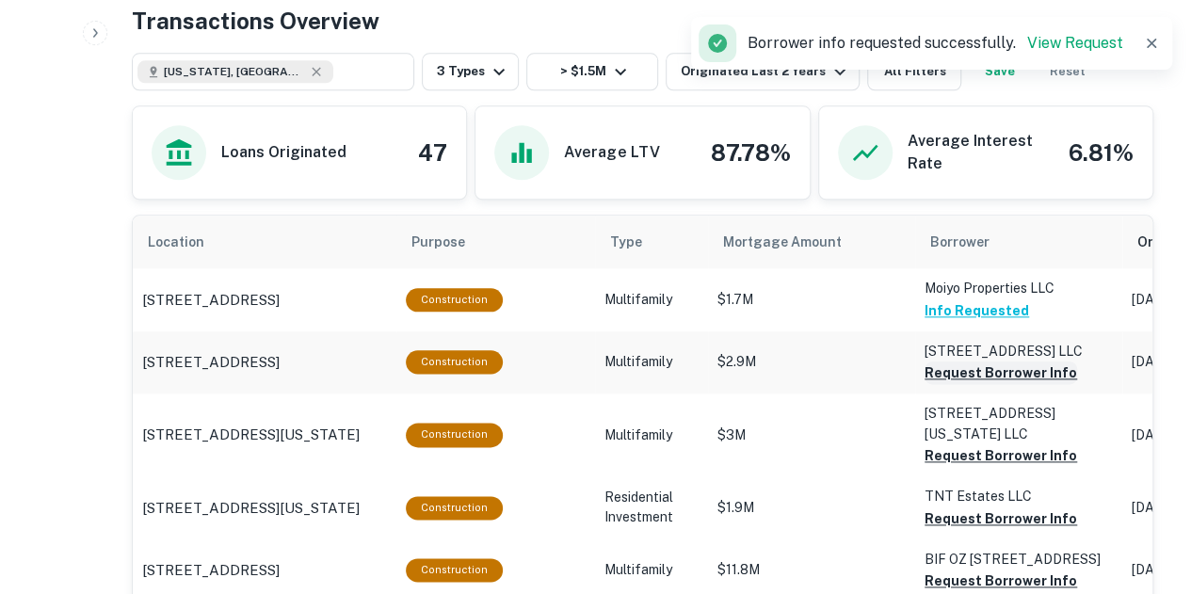
click at [977, 368] on button "Request Borrower Info" at bounding box center [1000, 372] width 152 height 23
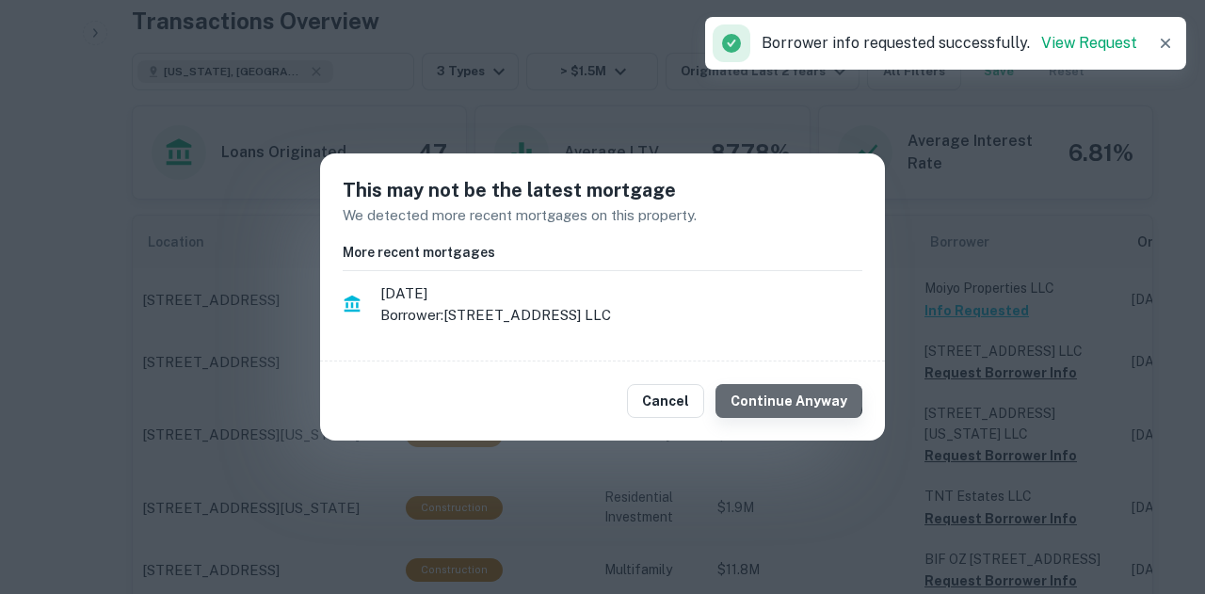
click at [794, 394] on button "Continue Anyway" at bounding box center [788, 401] width 147 height 34
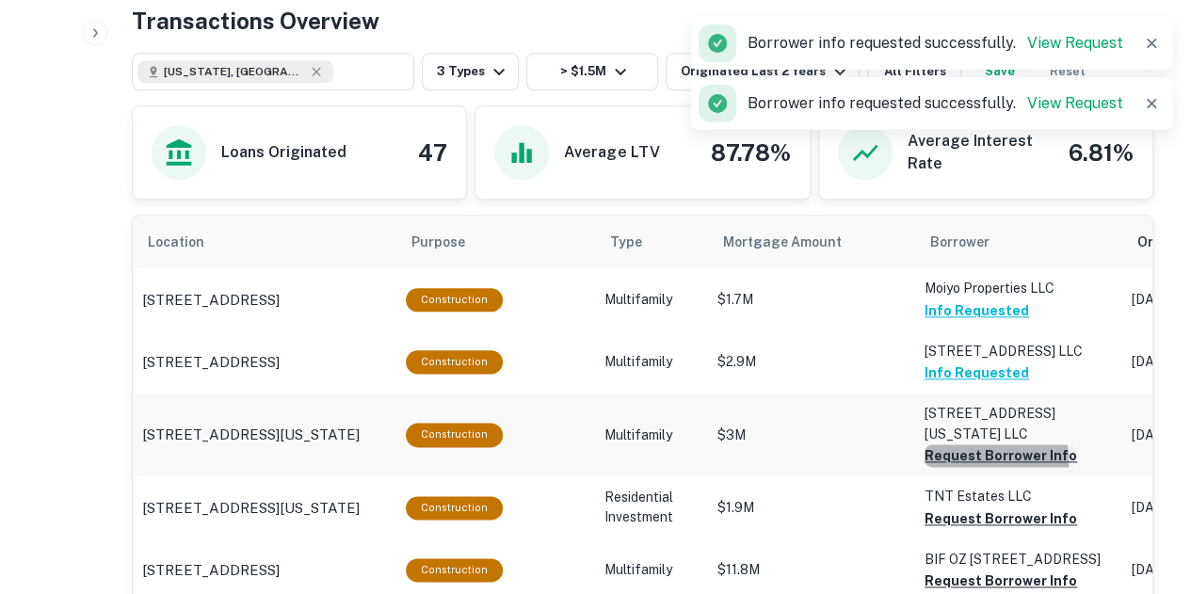
click at [952, 444] on button "Request Borrower Info" at bounding box center [1000, 455] width 152 height 23
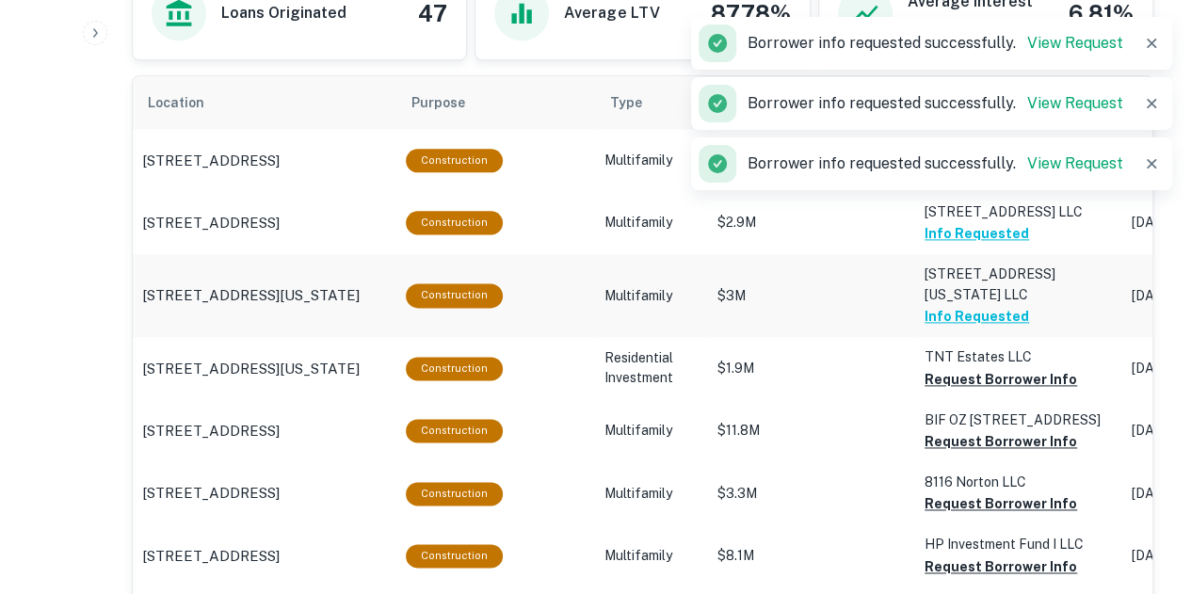
scroll to position [1109, 0]
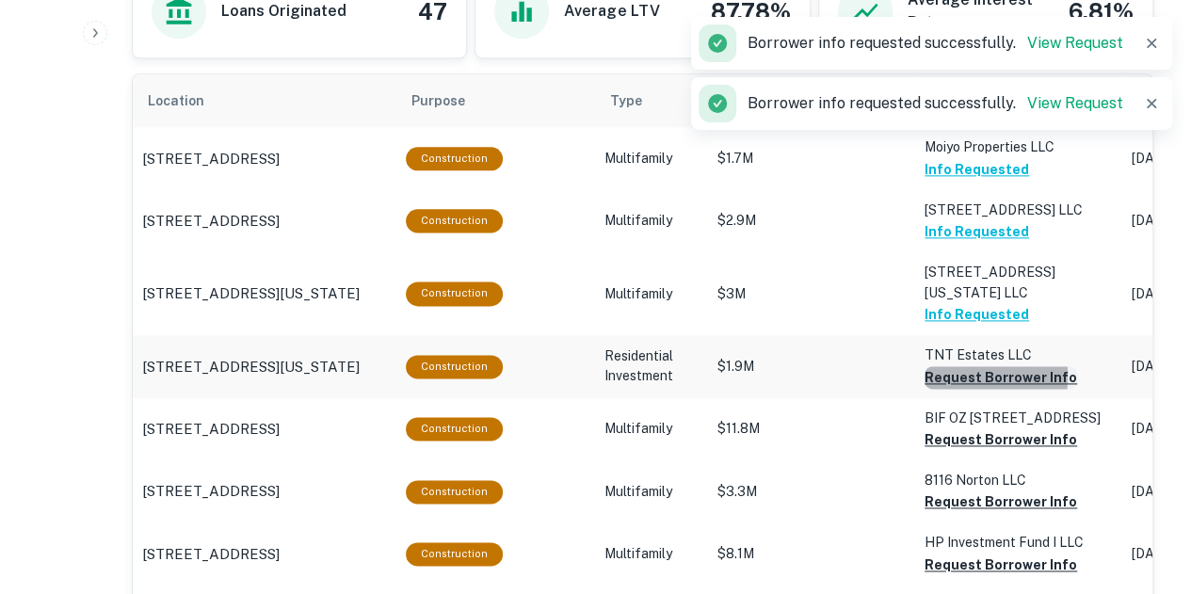
click at [952, 366] on button "Request Borrower Info" at bounding box center [1000, 377] width 152 height 23
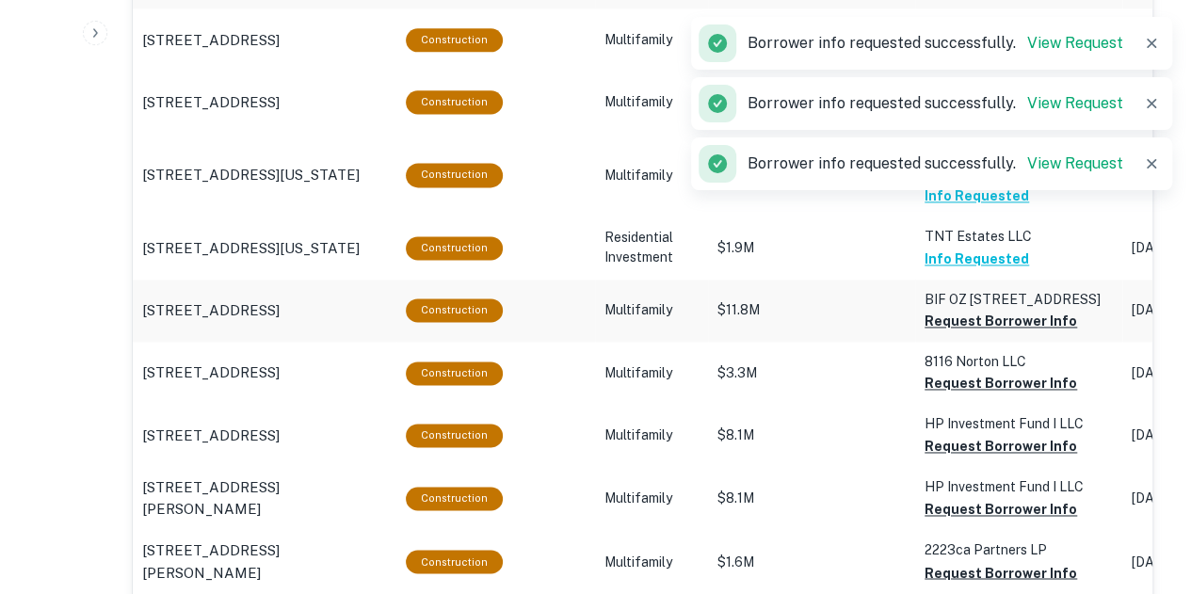
scroll to position [1231, 0]
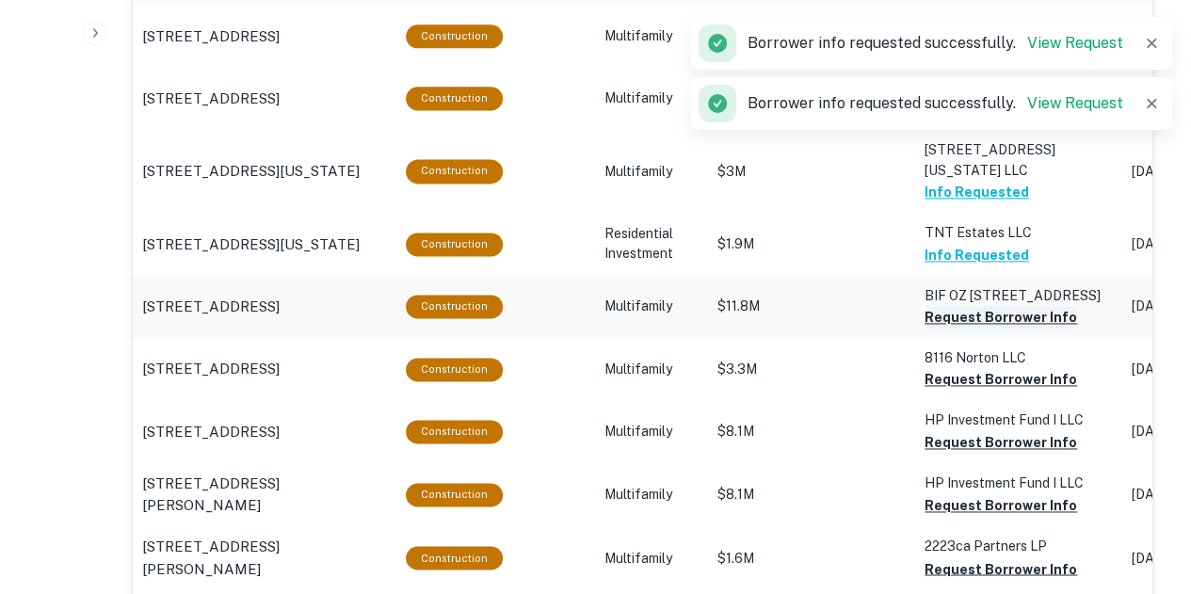
click at [971, 321] on button "Request Borrower Info" at bounding box center [1000, 317] width 152 height 23
click at [973, 387] on button "Request Borrower Info" at bounding box center [1000, 379] width 152 height 23
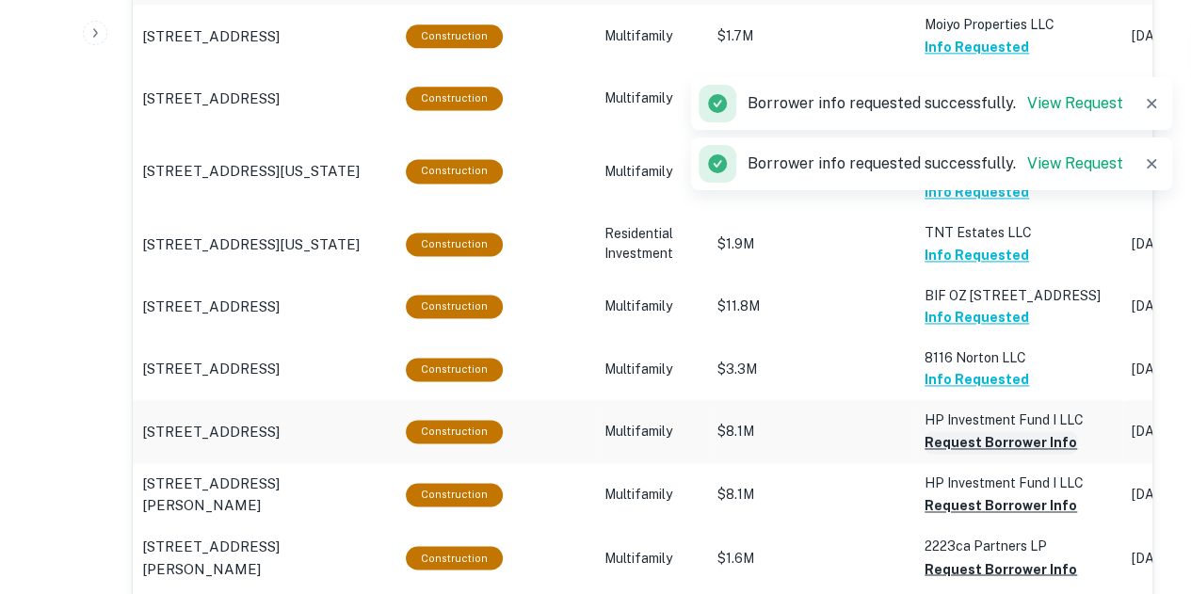
click at [971, 440] on button "Request Borrower Info" at bounding box center [1000, 442] width 152 height 23
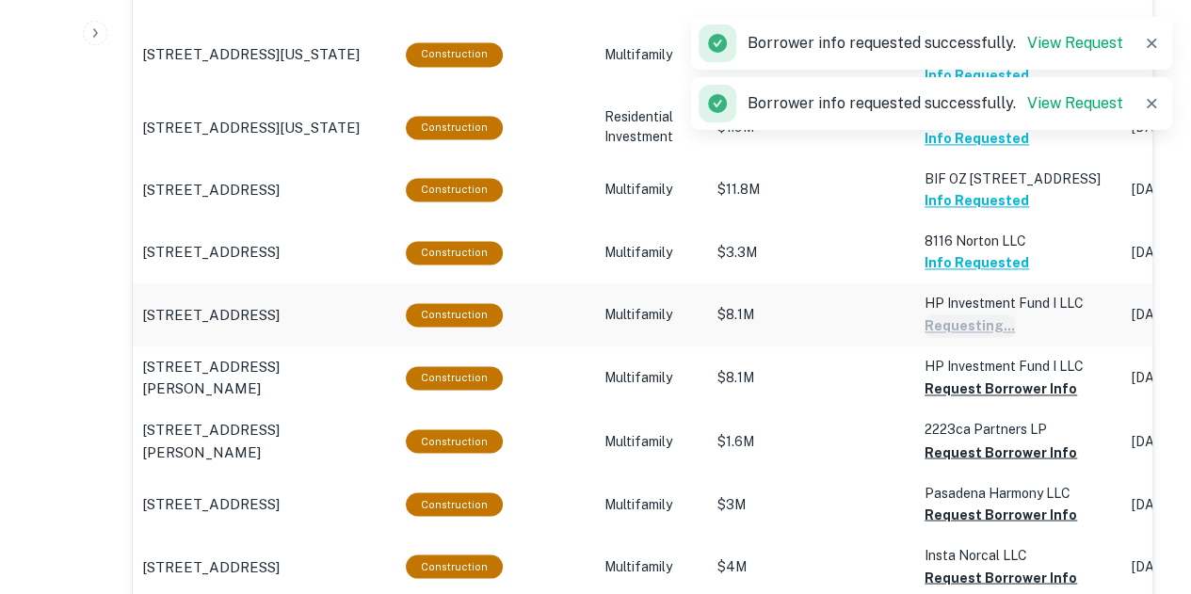
scroll to position [1368, 0]
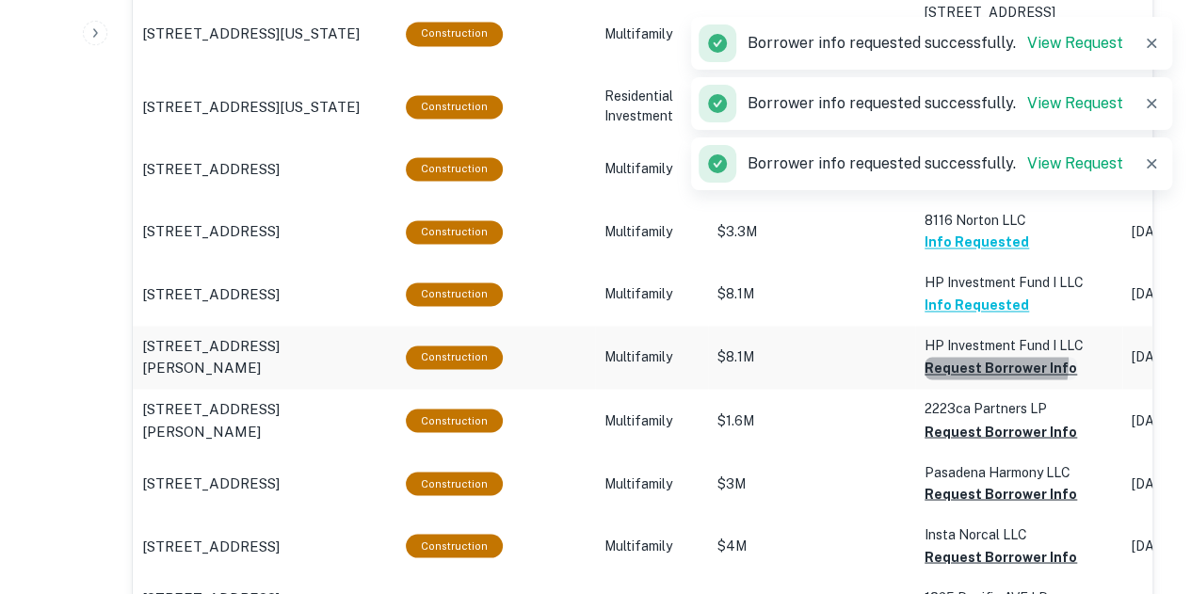
click at [971, 364] on button "Request Borrower Info" at bounding box center [1000, 368] width 152 height 23
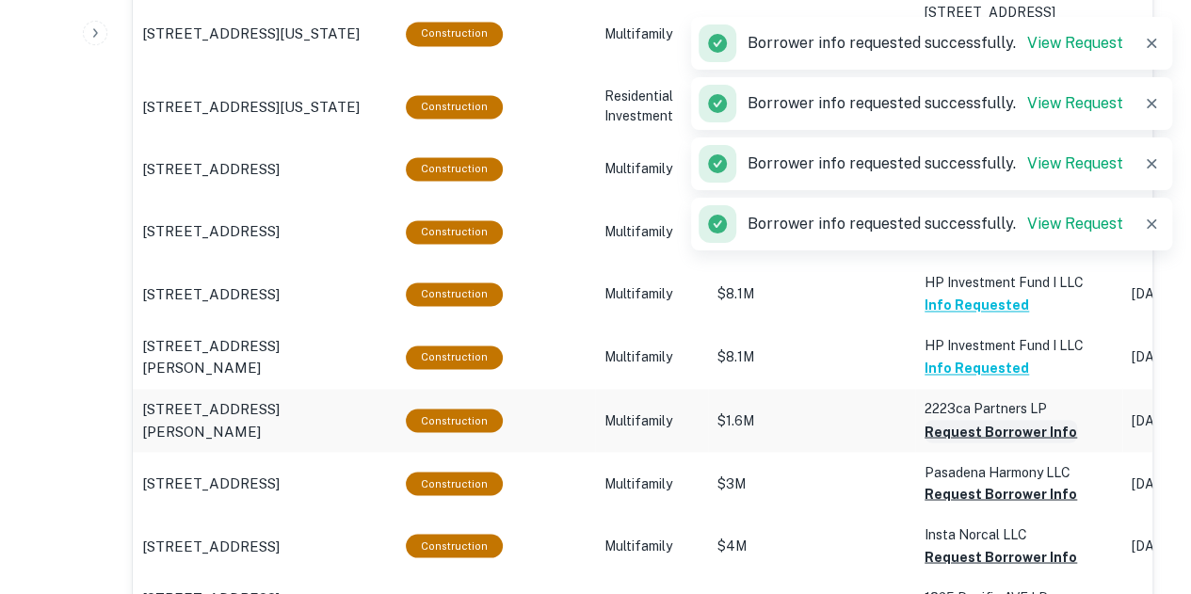
click at [970, 430] on button "Request Borrower Info" at bounding box center [1000, 431] width 152 height 23
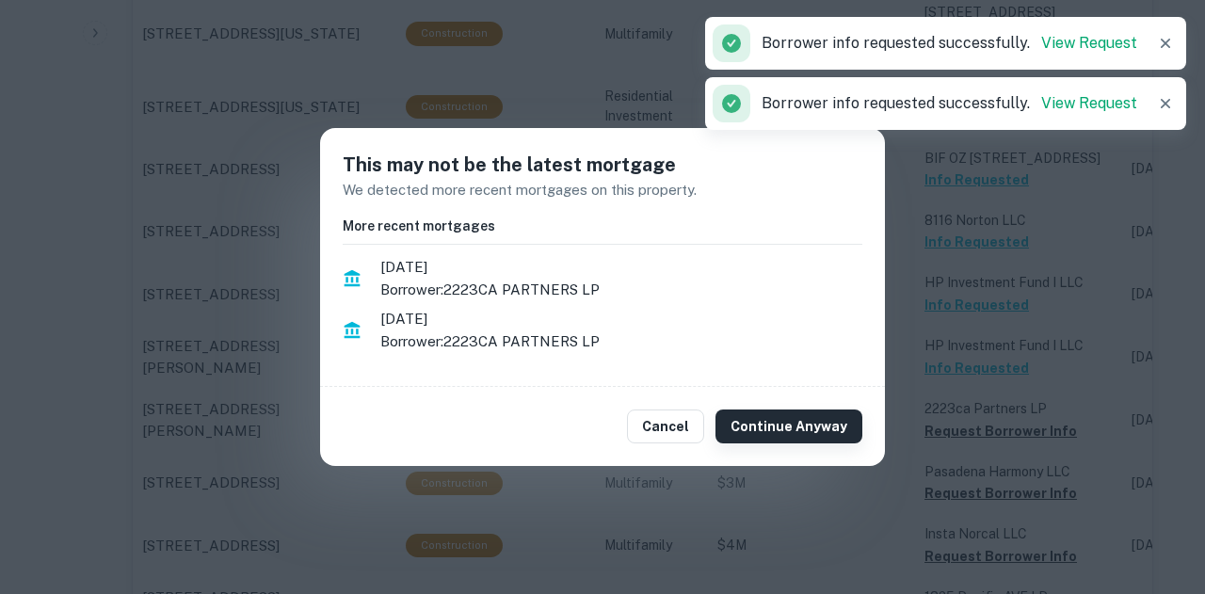
click at [800, 428] on button "Continue Anyway" at bounding box center [788, 426] width 147 height 34
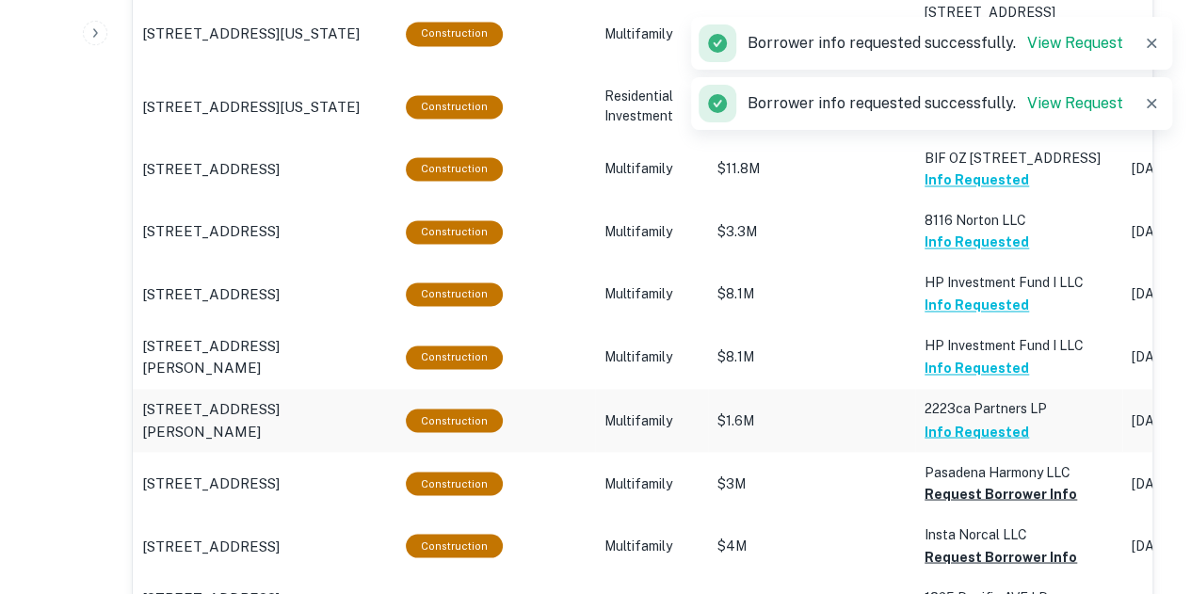
scroll to position [1487, 0]
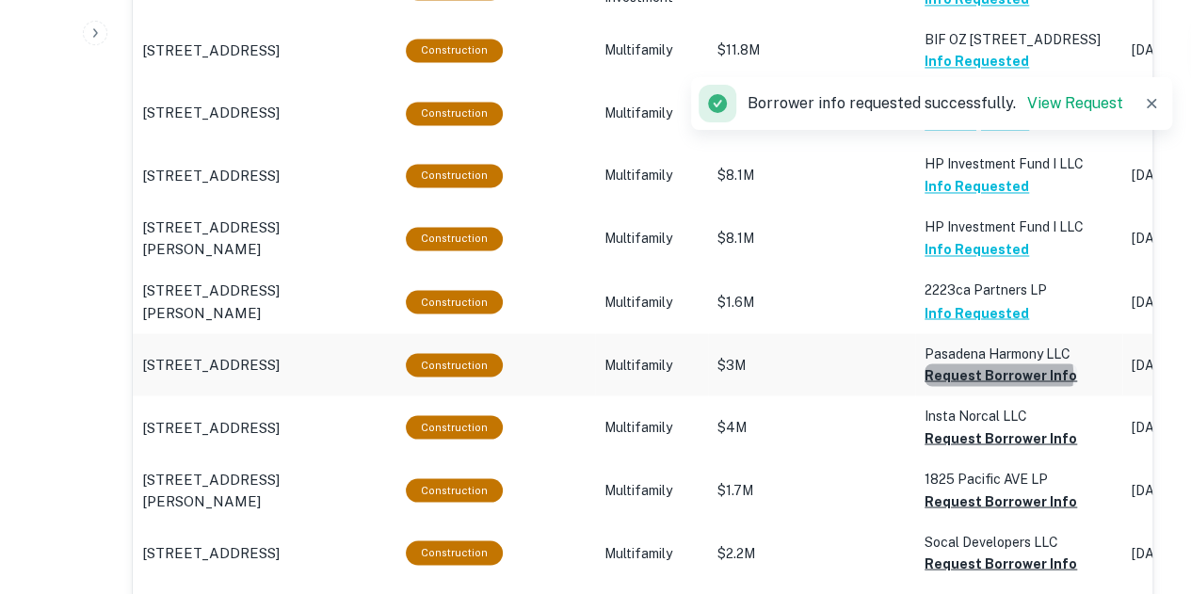
click at [988, 376] on button "Request Borrower Info" at bounding box center [1000, 374] width 152 height 23
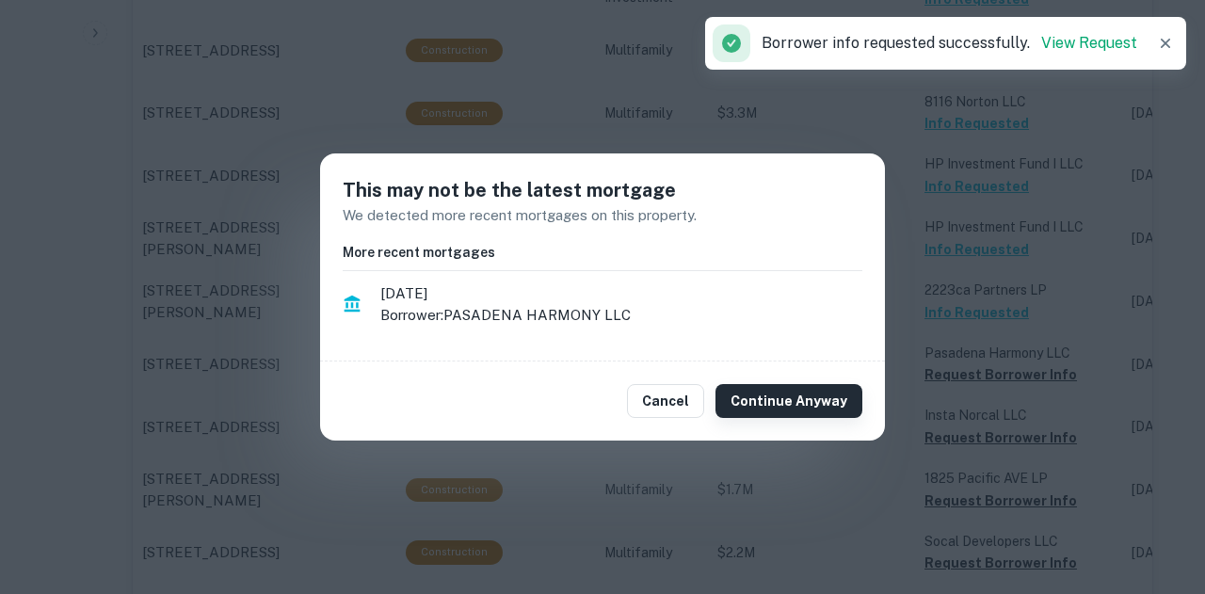
click at [816, 392] on button "Continue Anyway" at bounding box center [788, 401] width 147 height 34
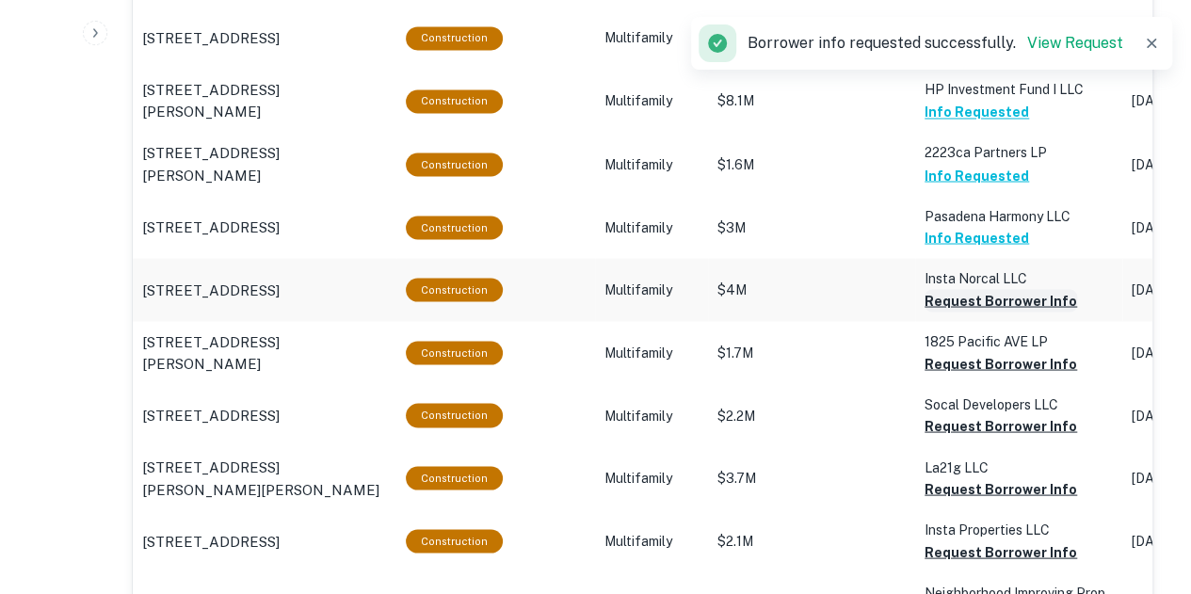
scroll to position [1626, 0]
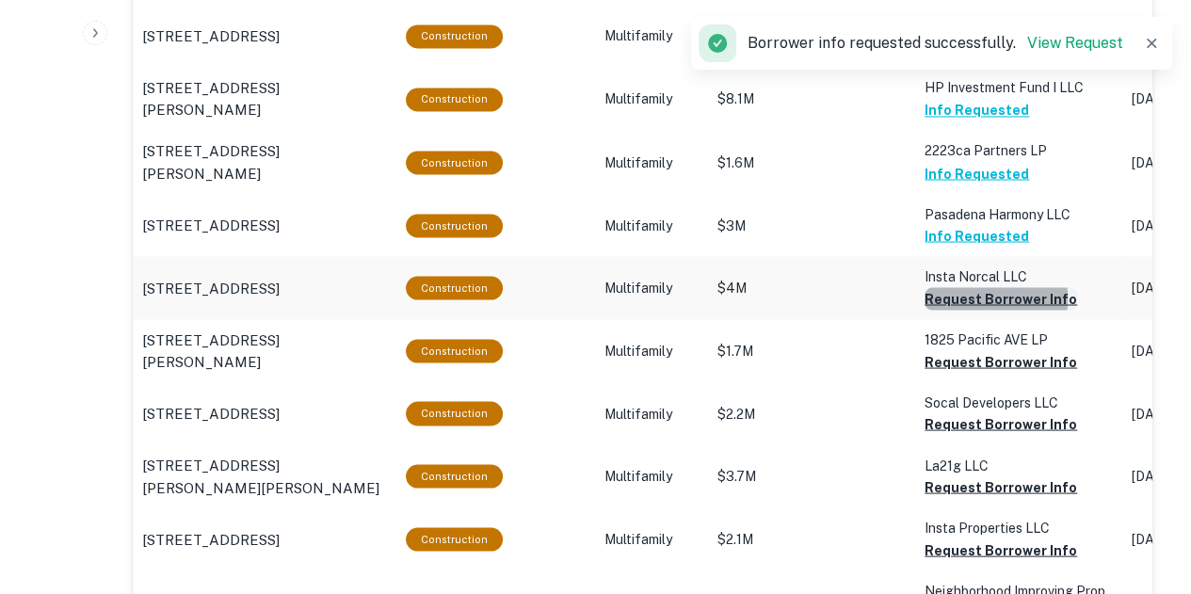
click at [967, 300] on button "Request Borrower Info" at bounding box center [1000, 298] width 152 height 23
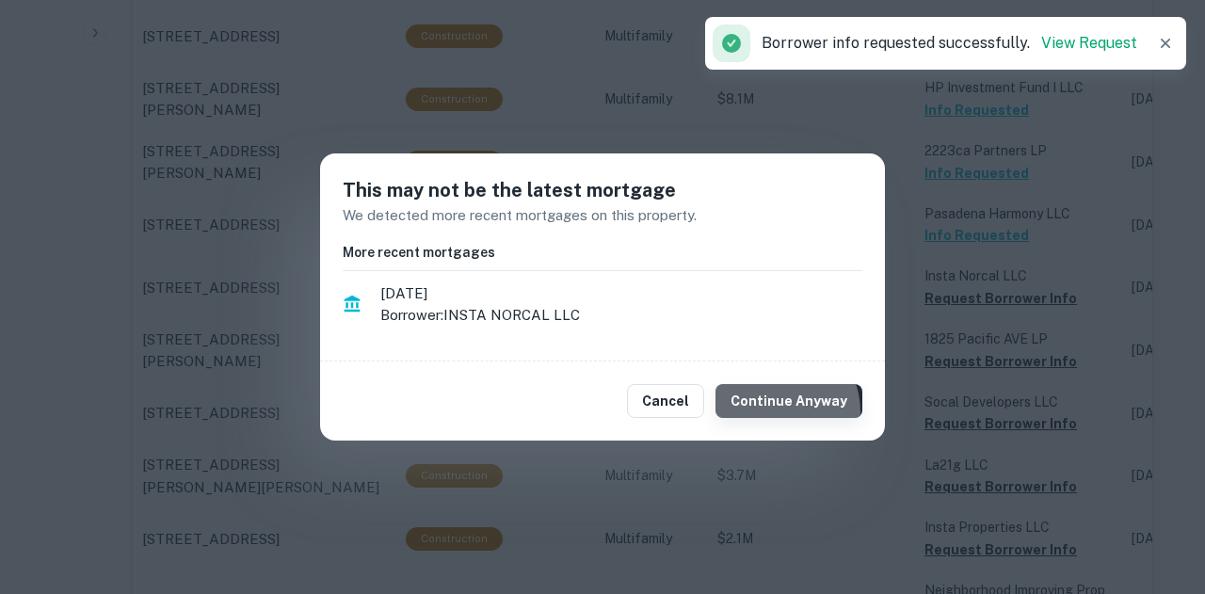
click at [777, 413] on button "Continue Anyway" at bounding box center [788, 401] width 147 height 34
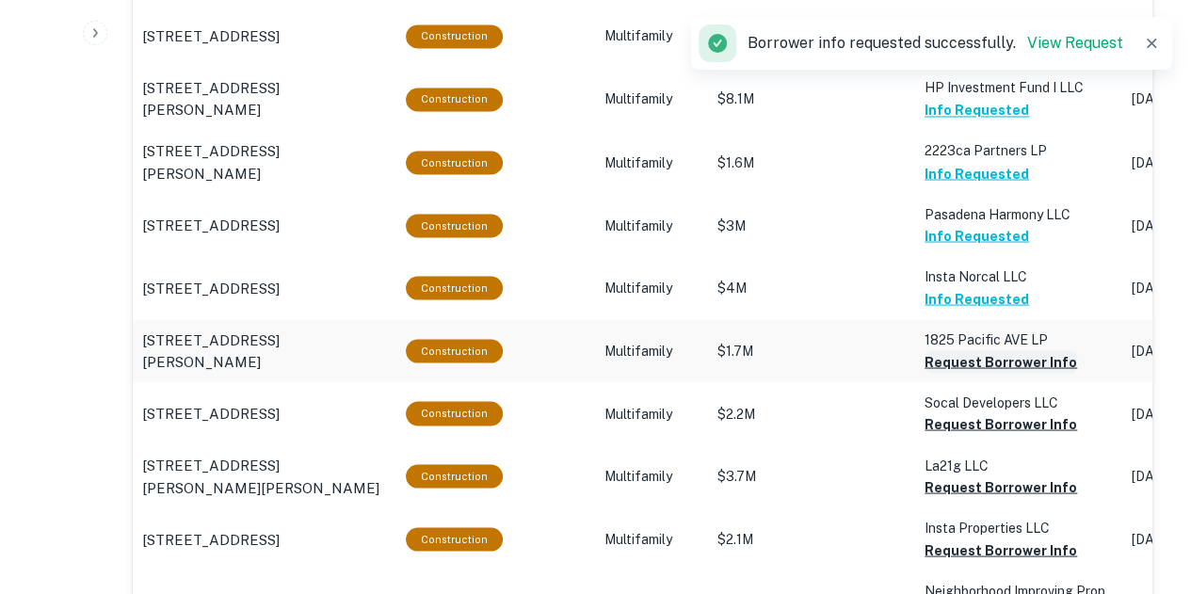
click at [967, 363] on button "Request Borrower Info" at bounding box center [1000, 361] width 152 height 23
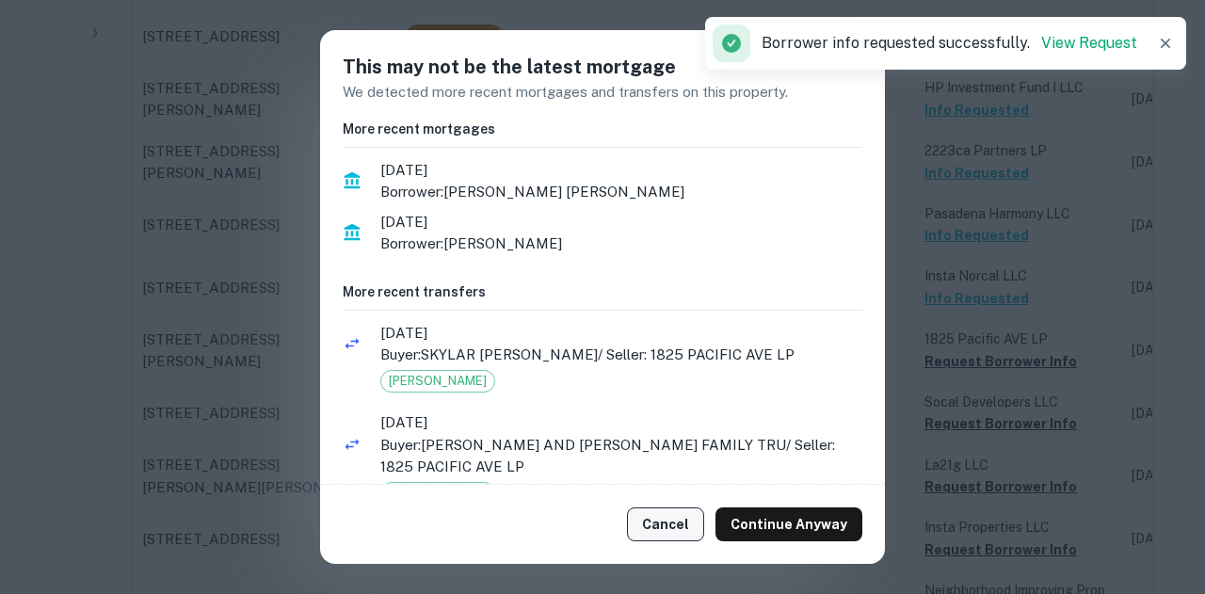
click at [674, 530] on button "Cancel" at bounding box center [665, 524] width 77 height 34
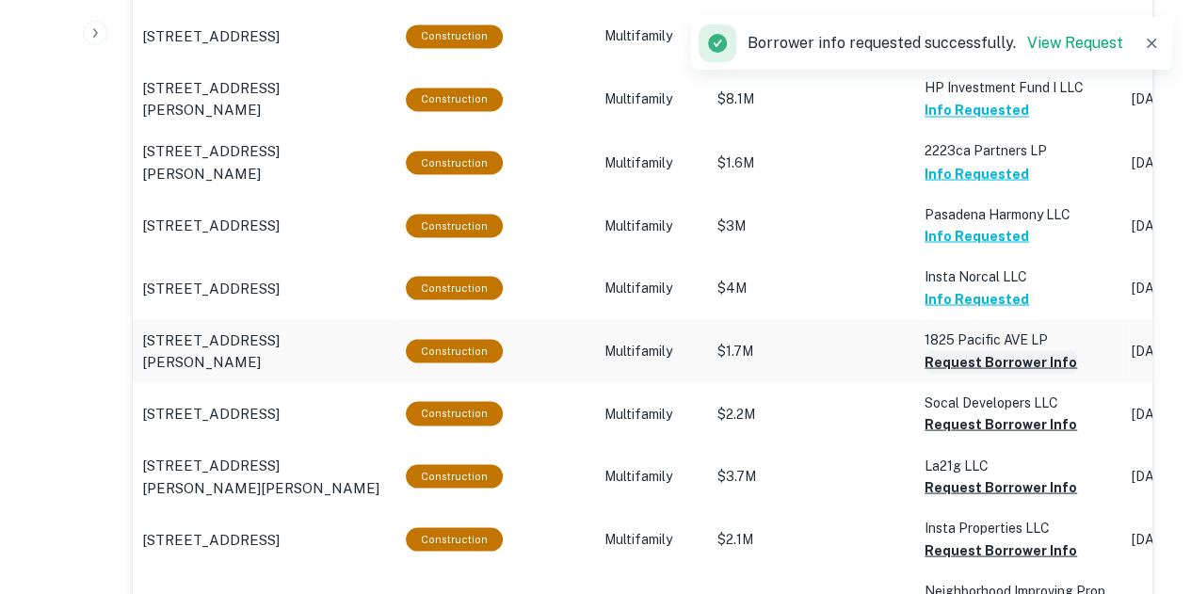
click at [987, 366] on button "Request Borrower Info" at bounding box center [1000, 361] width 152 height 23
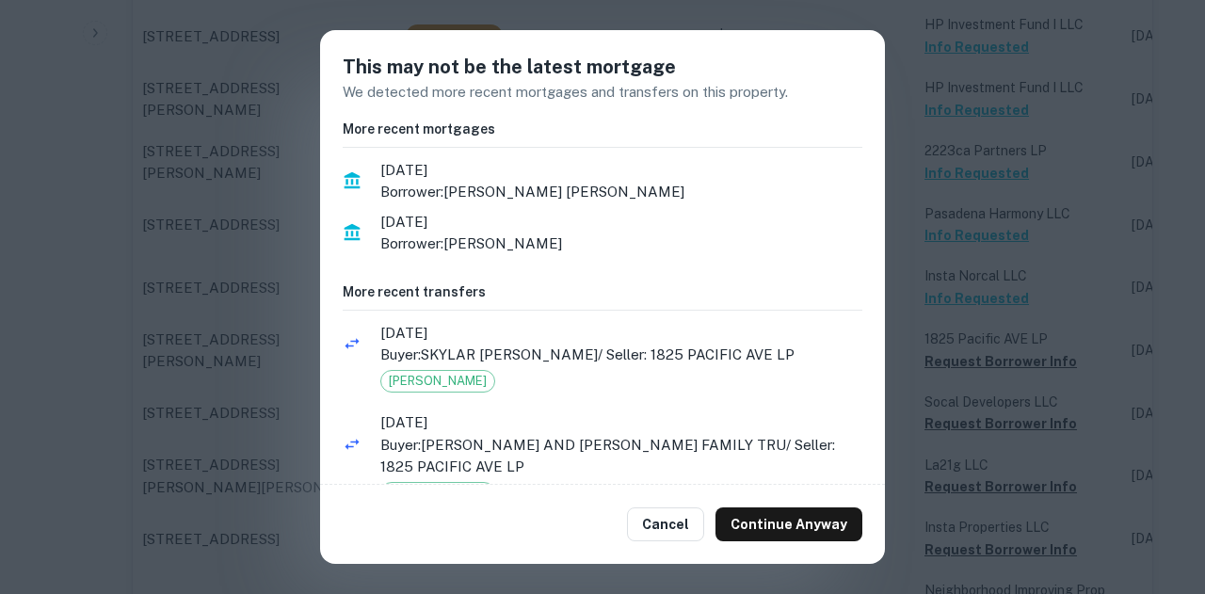
click at [685, 504] on div "Cancel Continue Anyway" at bounding box center [602, 524] width 565 height 79
click at [665, 521] on button "Cancel" at bounding box center [665, 524] width 77 height 34
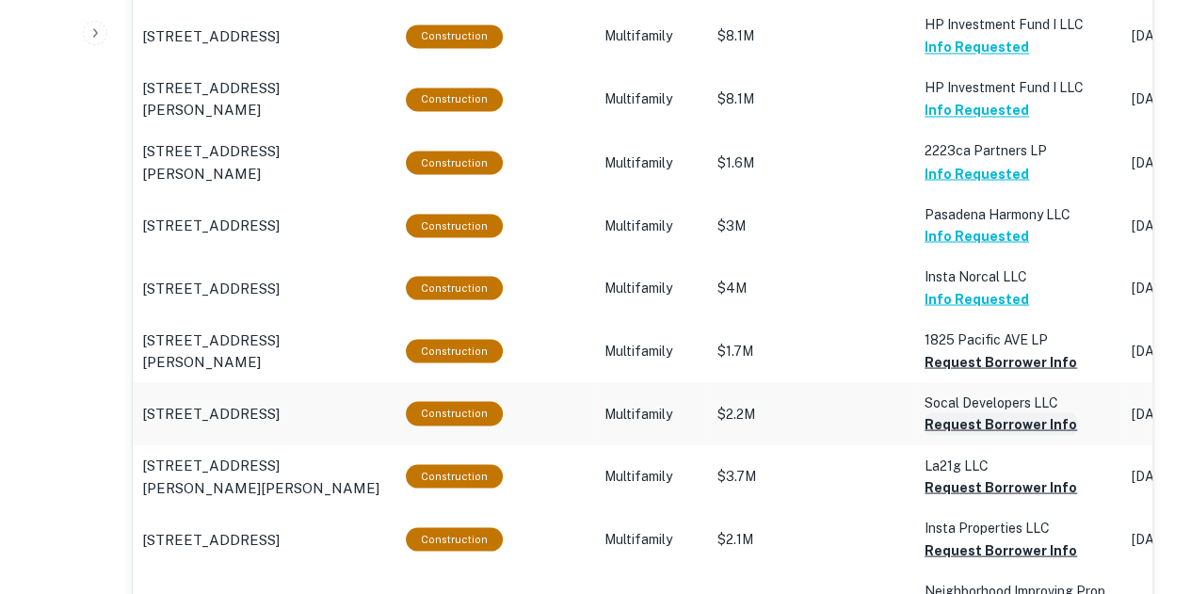
click at [973, 428] on button "Request Borrower Info" at bounding box center [1000, 423] width 152 height 23
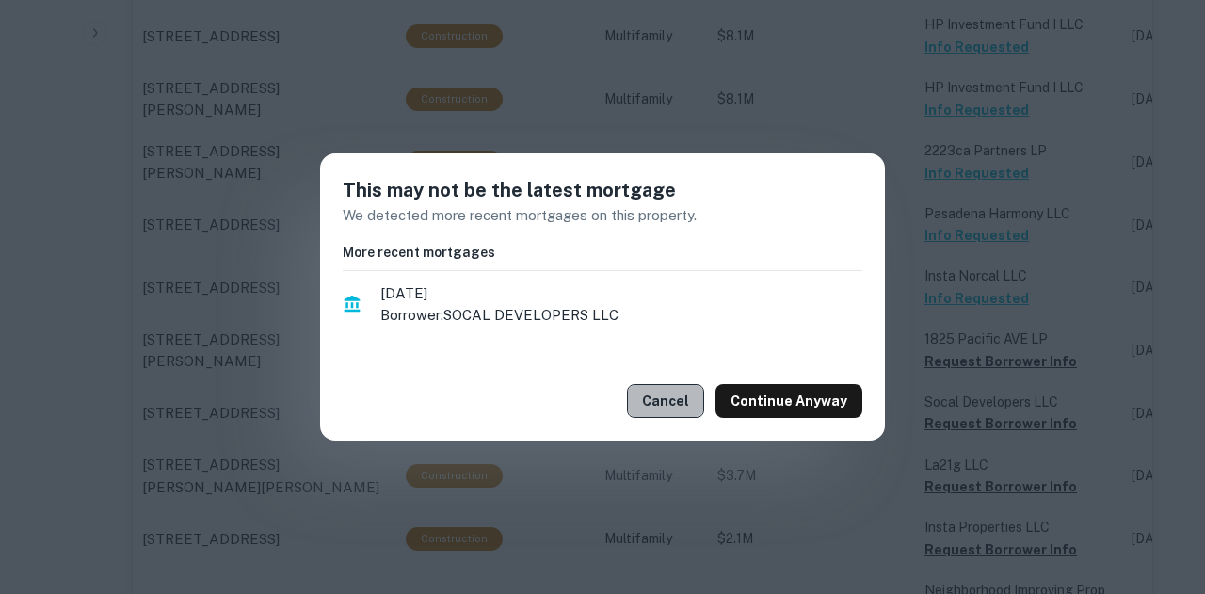
click at [663, 391] on button "Cancel" at bounding box center [665, 401] width 77 height 34
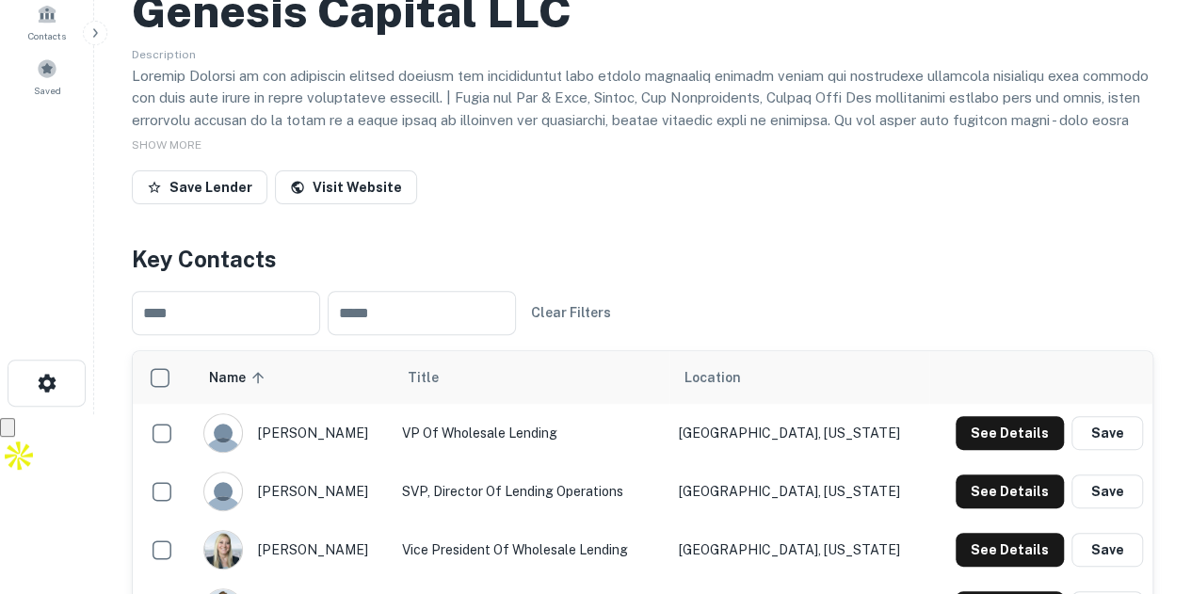
scroll to position [0, 0]
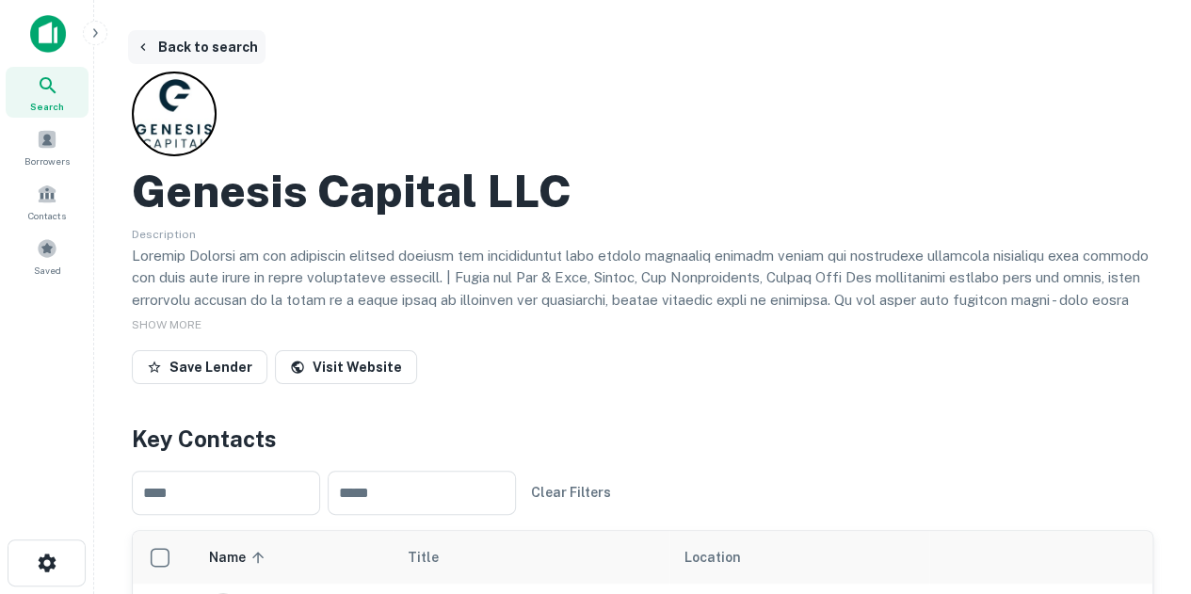
click at [173, 44] on button "Back to search" at bounding box center [196, 47] width 137 height 34
click at [222, 47] on button "Back to search" at bounding box center [196, 47] width 137 height 34
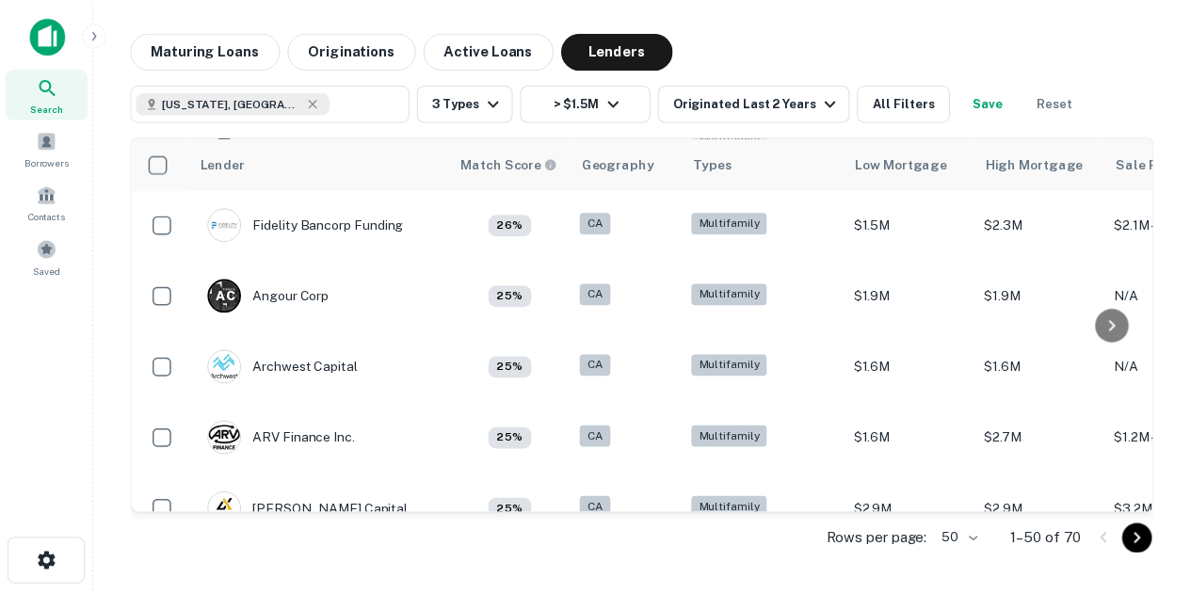
scroll to position [433, 0]
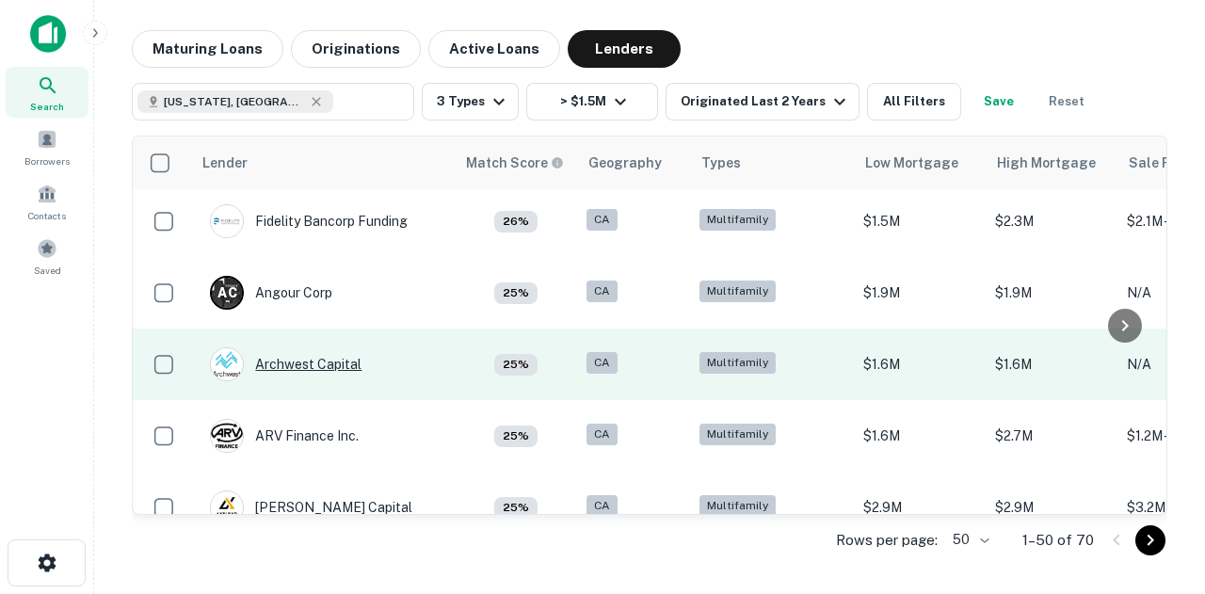
click at [317, 355] on div "Archwest Capital" at bounding box center [286, 364] width 152 height 34
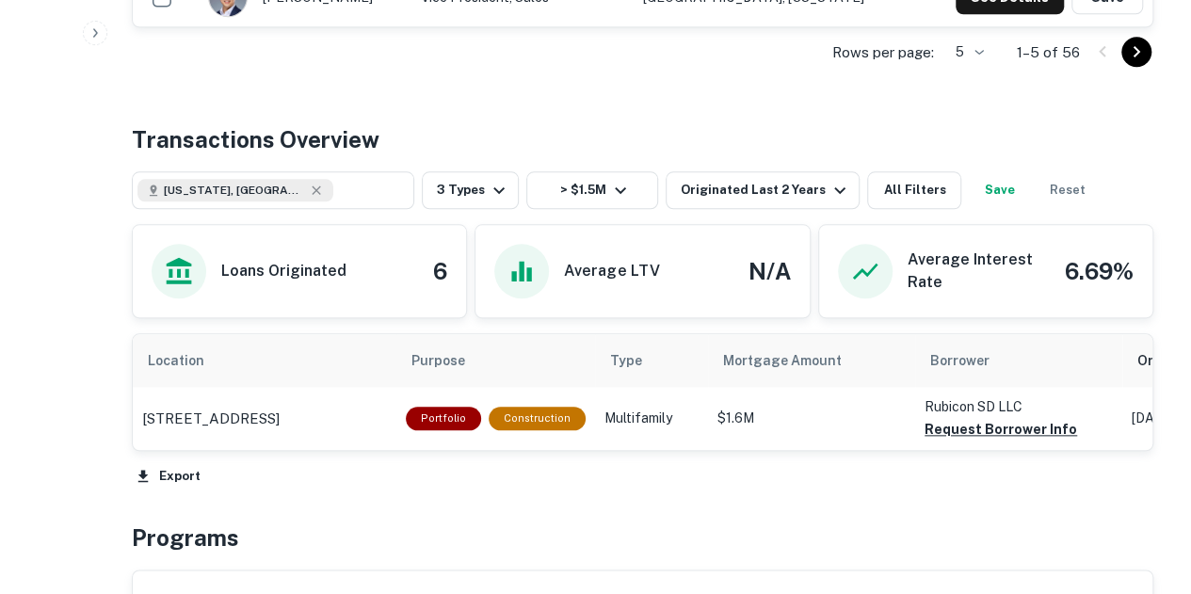
scroll to position [847, 0]
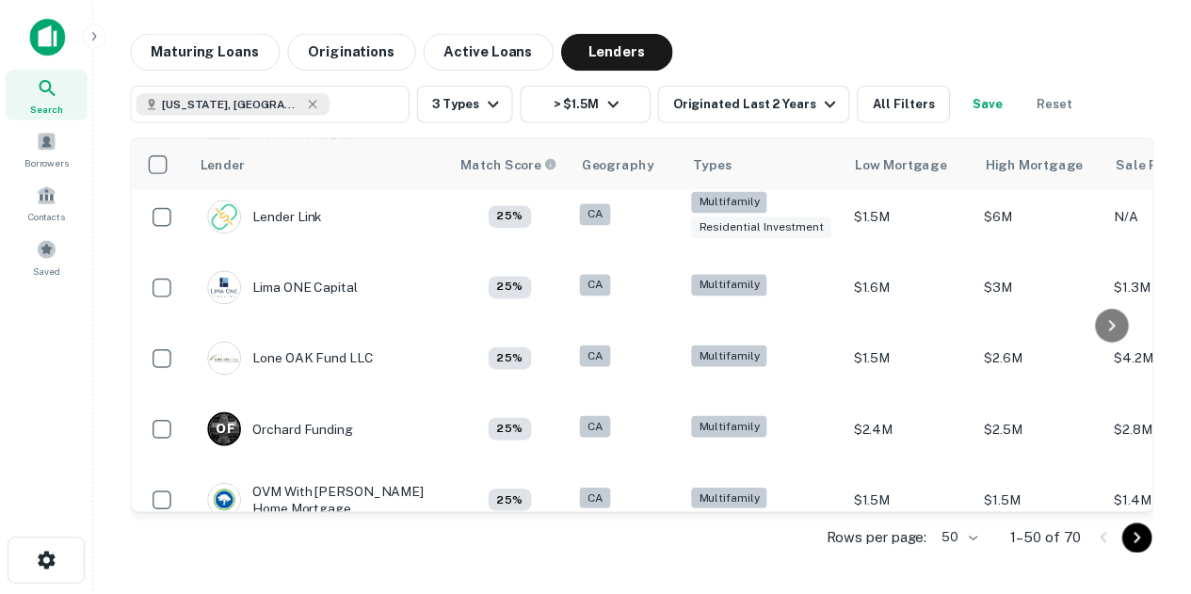
scroll to position [2016, 0]
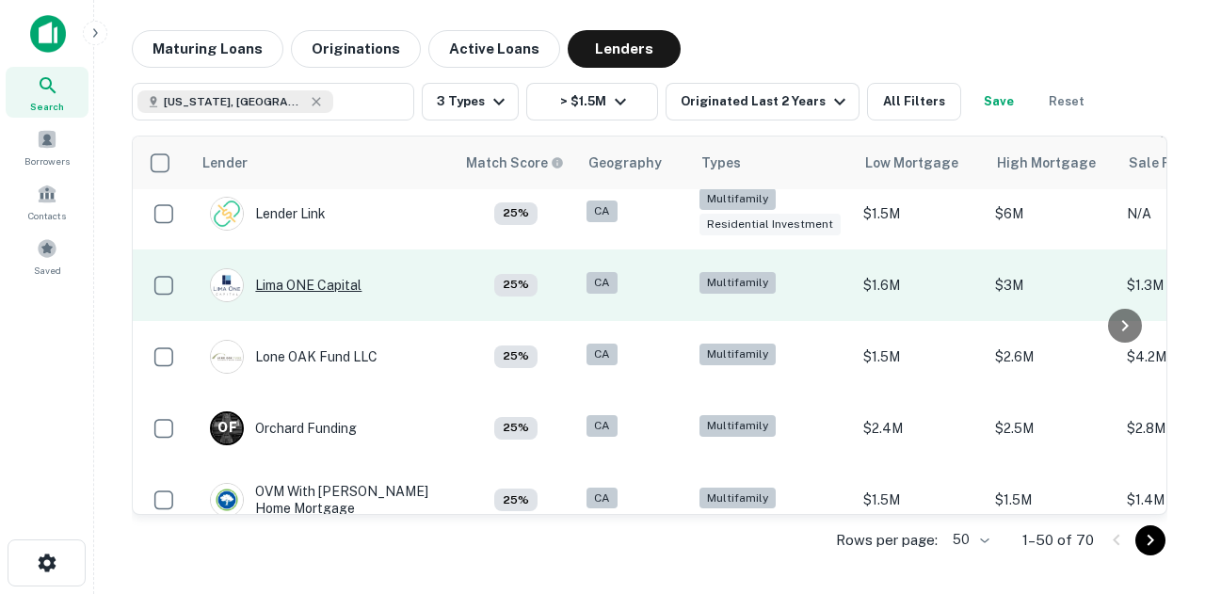
click at [302, 280] on div "Lima ONE Capital" at bounding box center [286, 285] width 152 height 34
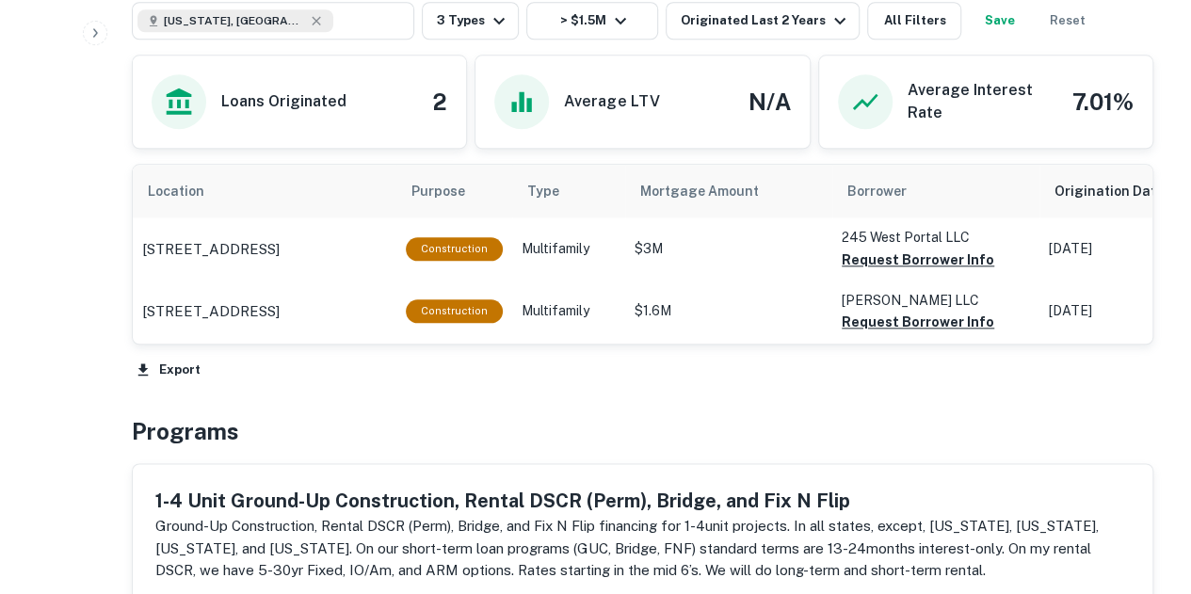
scroll to position [902, 0]
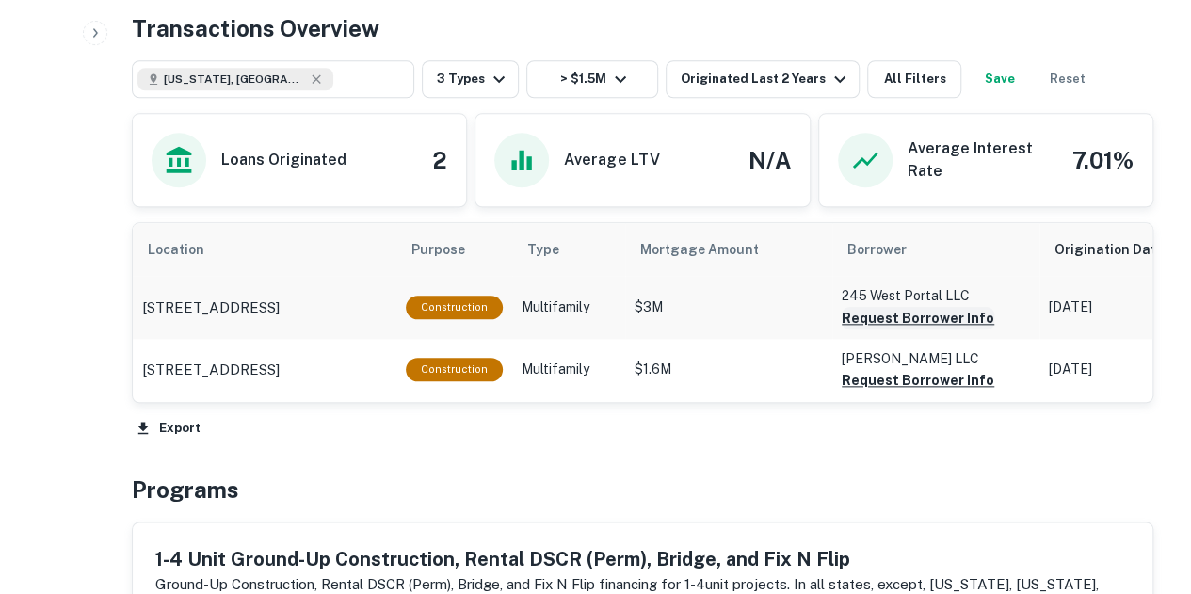
click at [882, 319] on button "Request Borrower Info" at bounding box center [917, 318] width 152 height 23
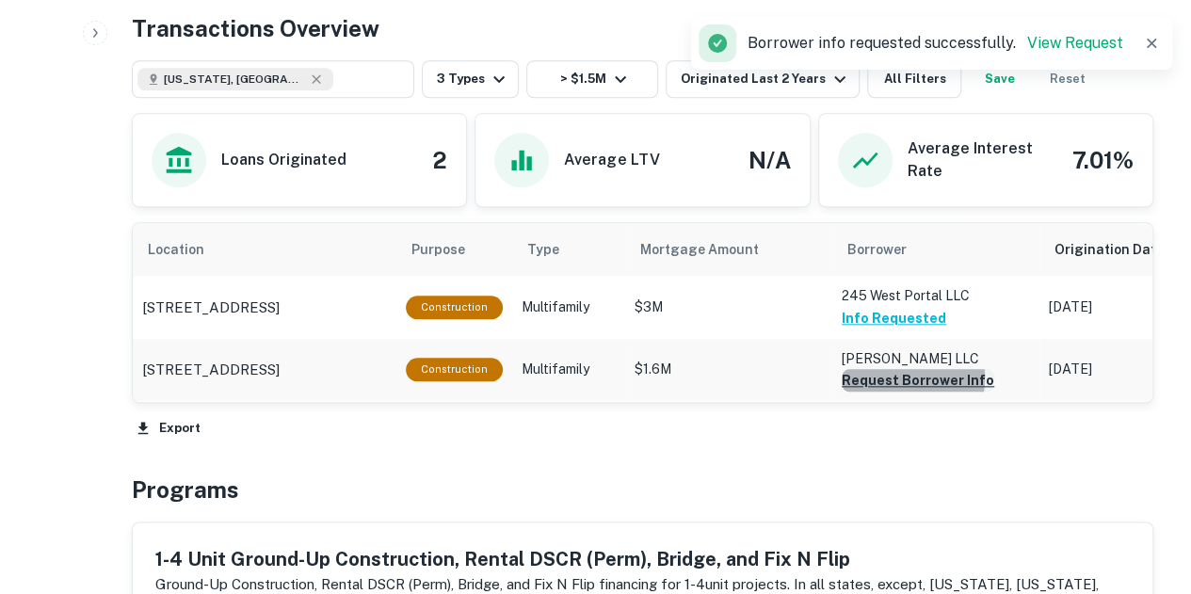
click at [887, 376] on button "Request Borrower Info" at bounding box center [917, 380] width 152 height 23
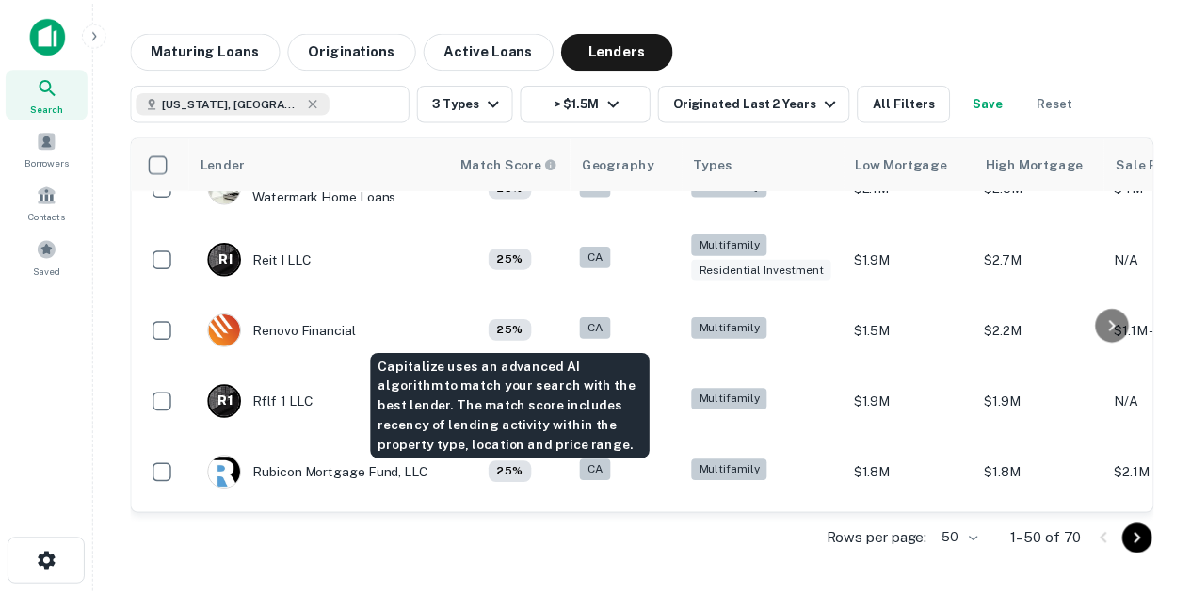
scroll to position [2689, 0]
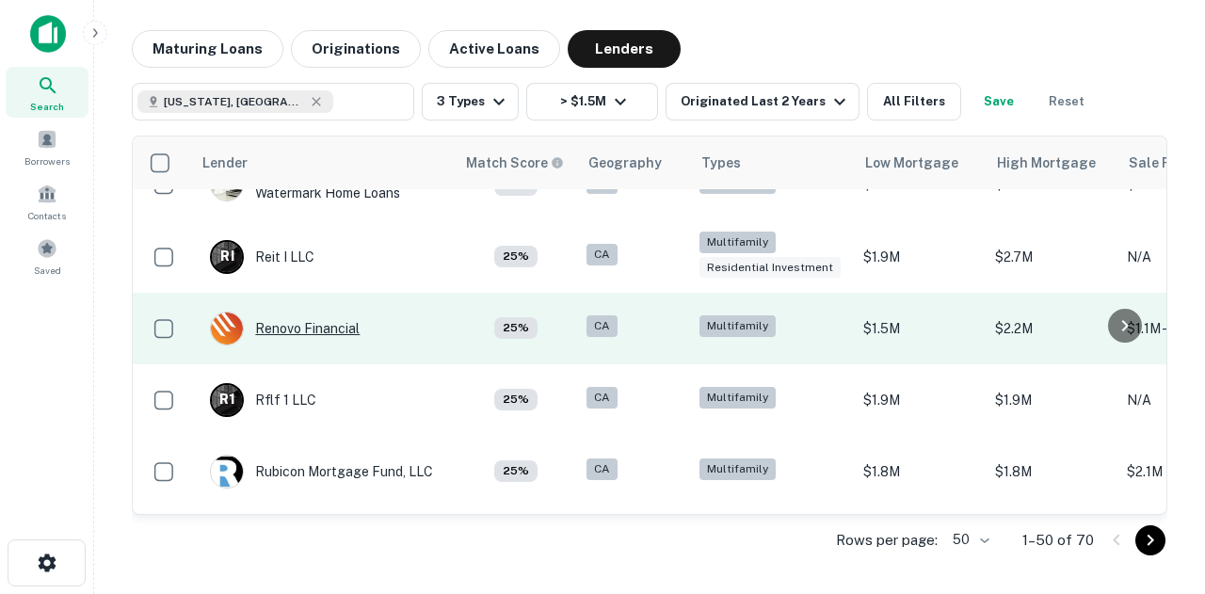
click at [299, 322] on div "Renovo Financial" at bounding box center [285, 329] width 150 height 34
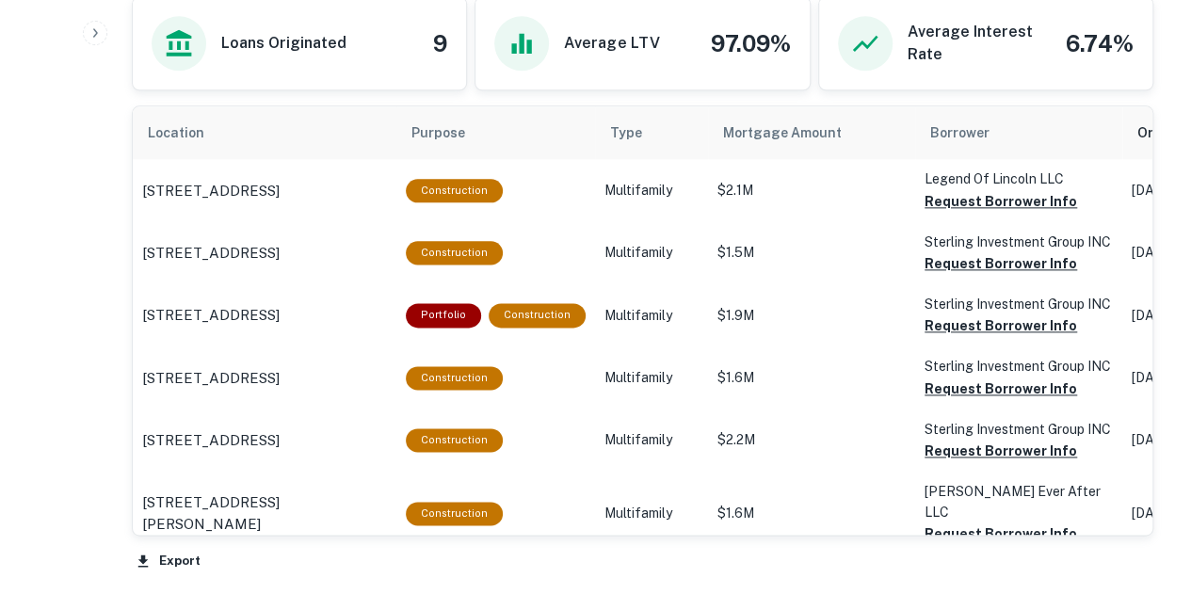
scroll to position [1076, 0]
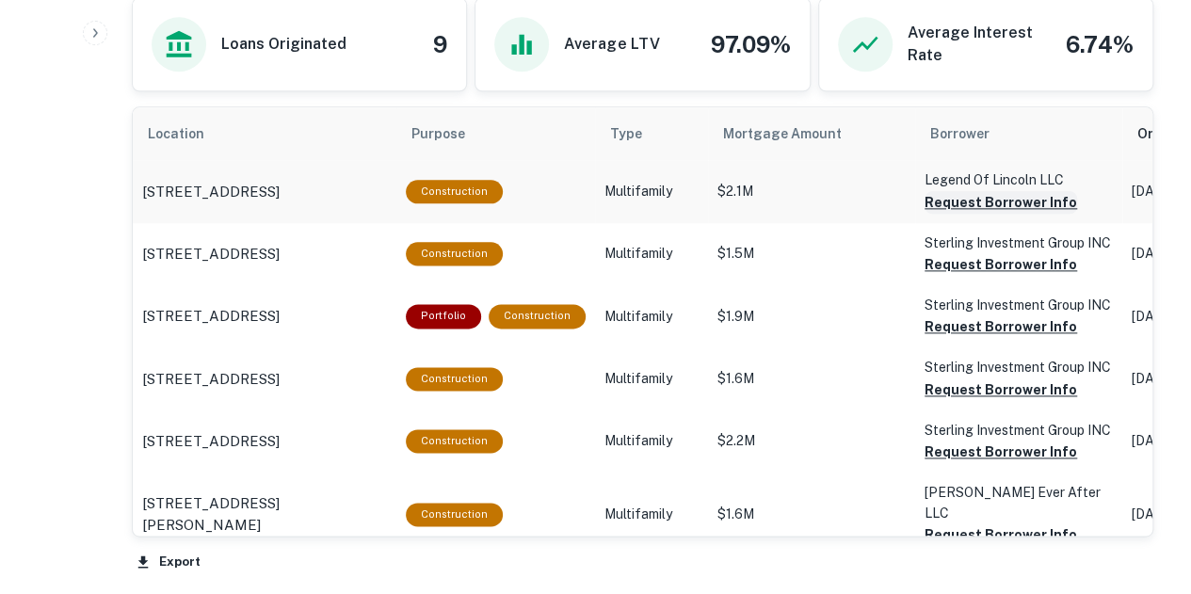
click at [1034, 195] on button "Request Borrower Info" at bounding box center [1000, 202] width 152 height 23
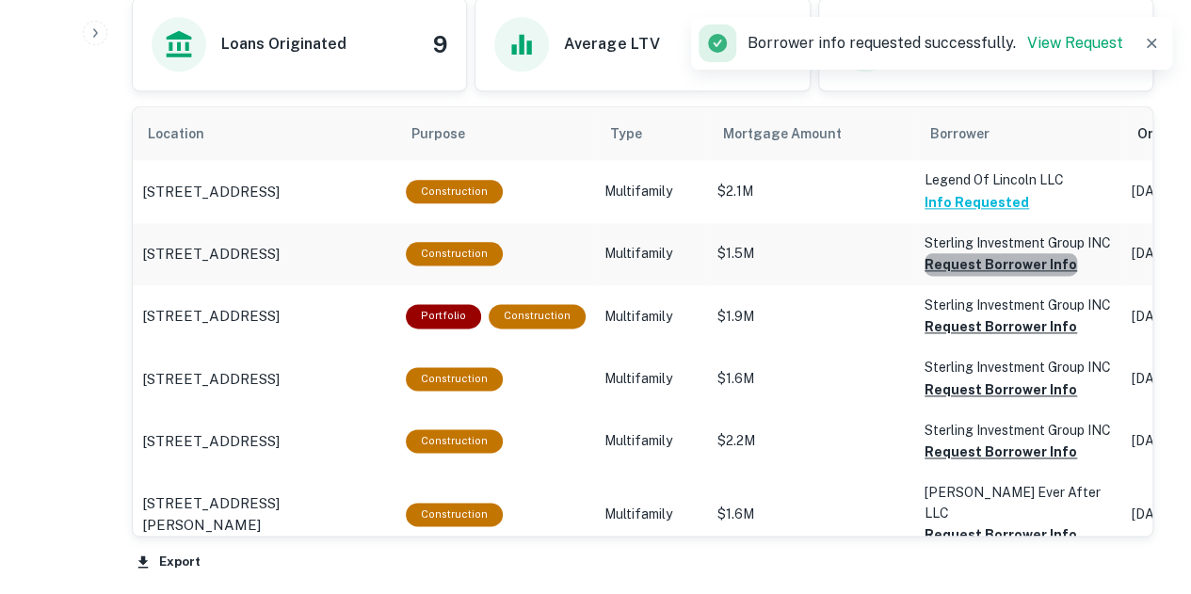
click at [1013, 269] on button "Request Borrower Info" at bounding box center [1000, 264] width 152 height 23
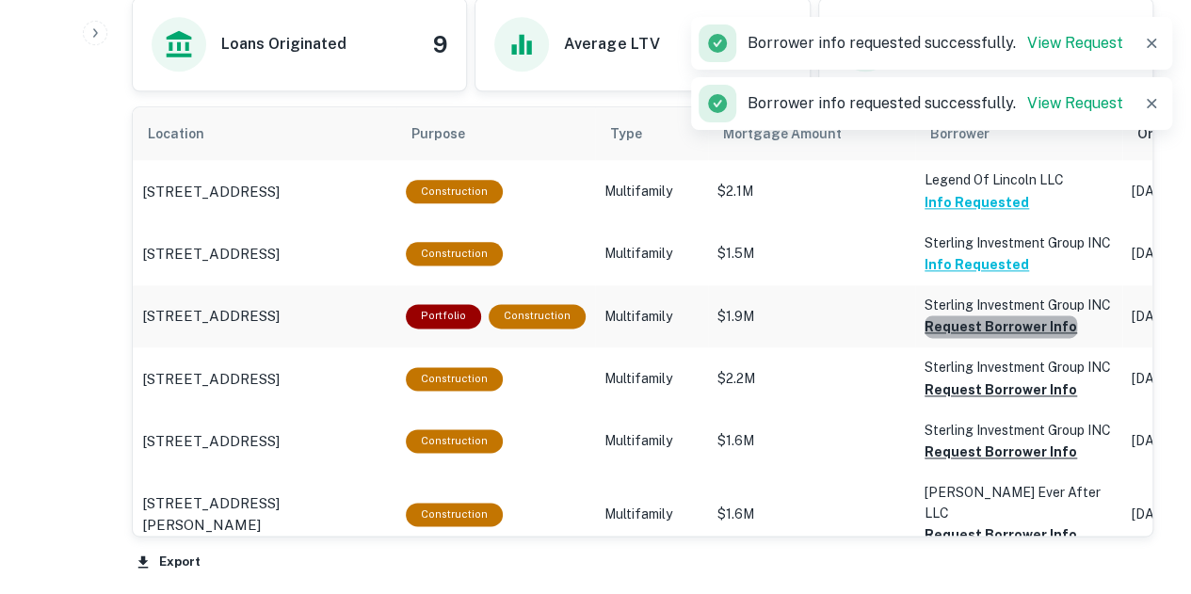
click at [1005, 320] on button "Request Borrower Info" at bounding box center [1000, 326] width 152 height 23
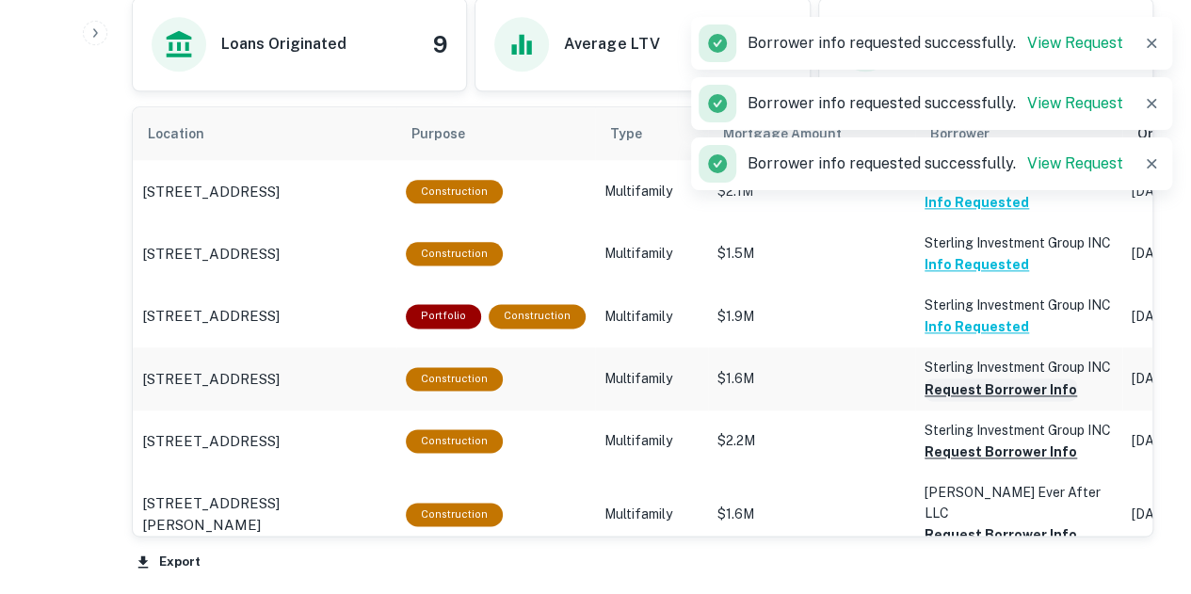
click at [983, 390] on button "Request Borrower Info" at bounding box center [1000, 389] width 152 height 23
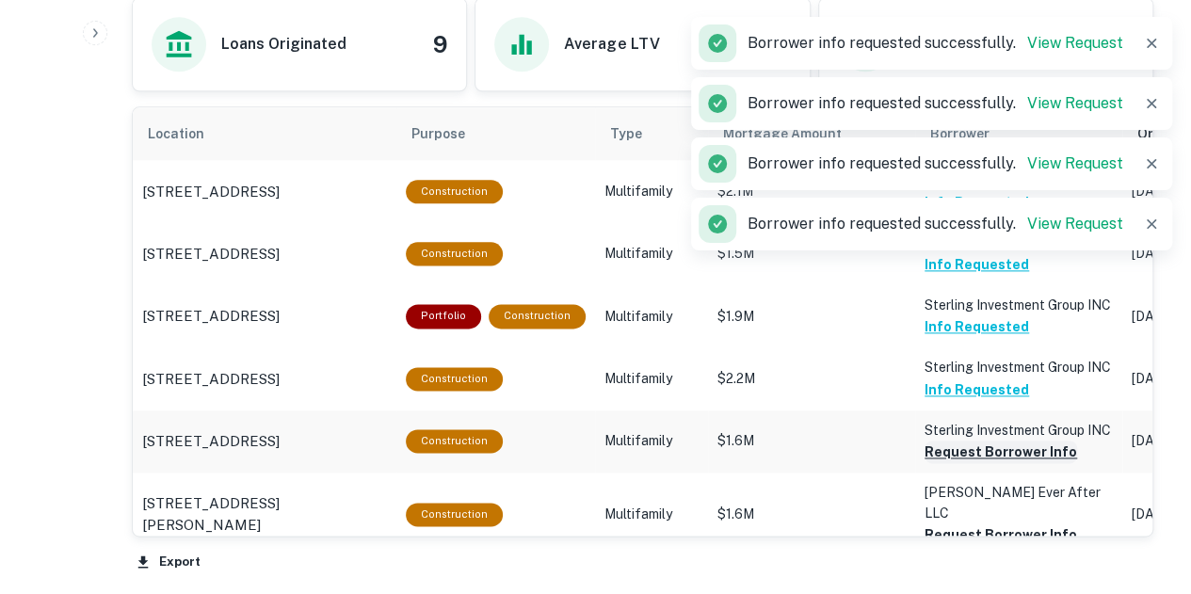
click at [973, 453] on button "Request Borrower Info" at bounding box center [1000, 451] width 152 height 23
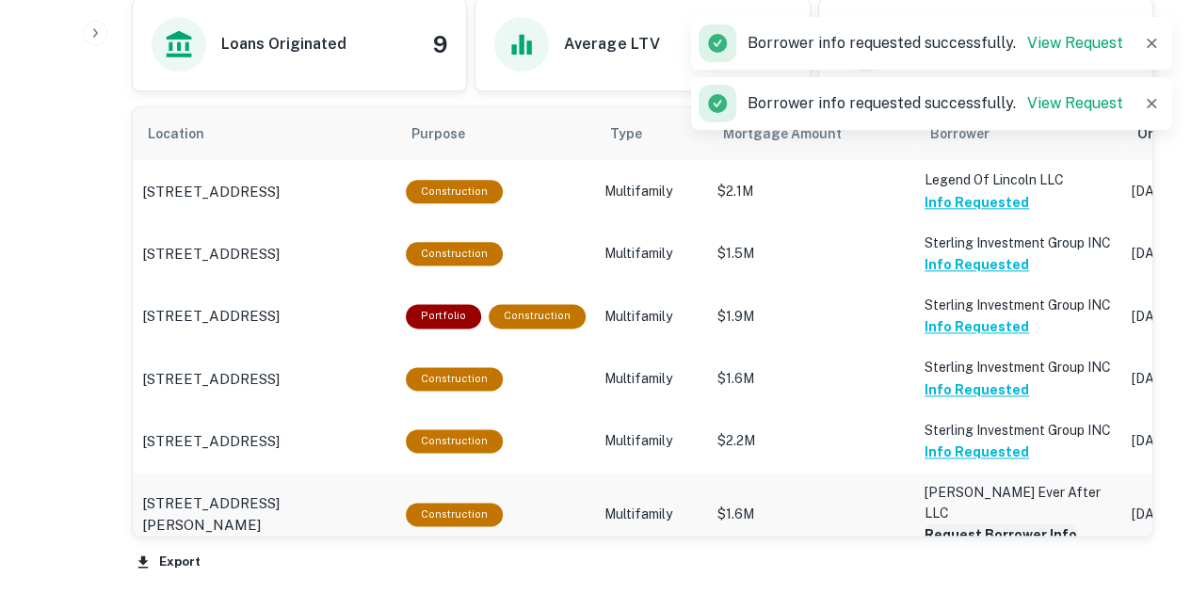
click at [971, 523] on button "Request Borrower Info" at bounding box center [1000, 534] width 152 height 23
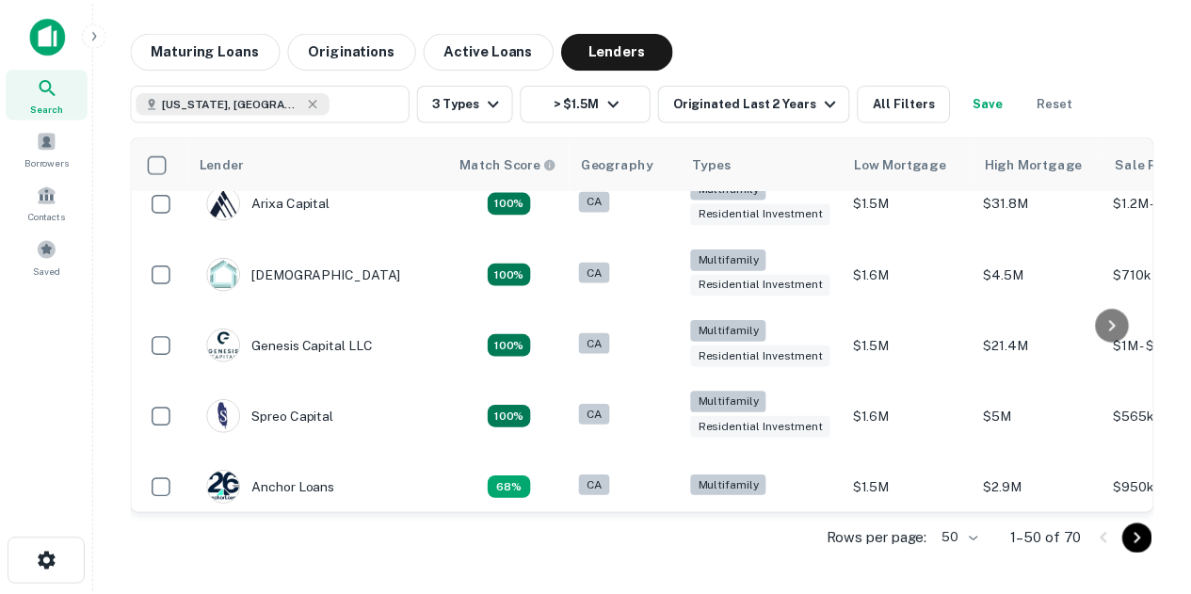
scroll to position [0, 1]
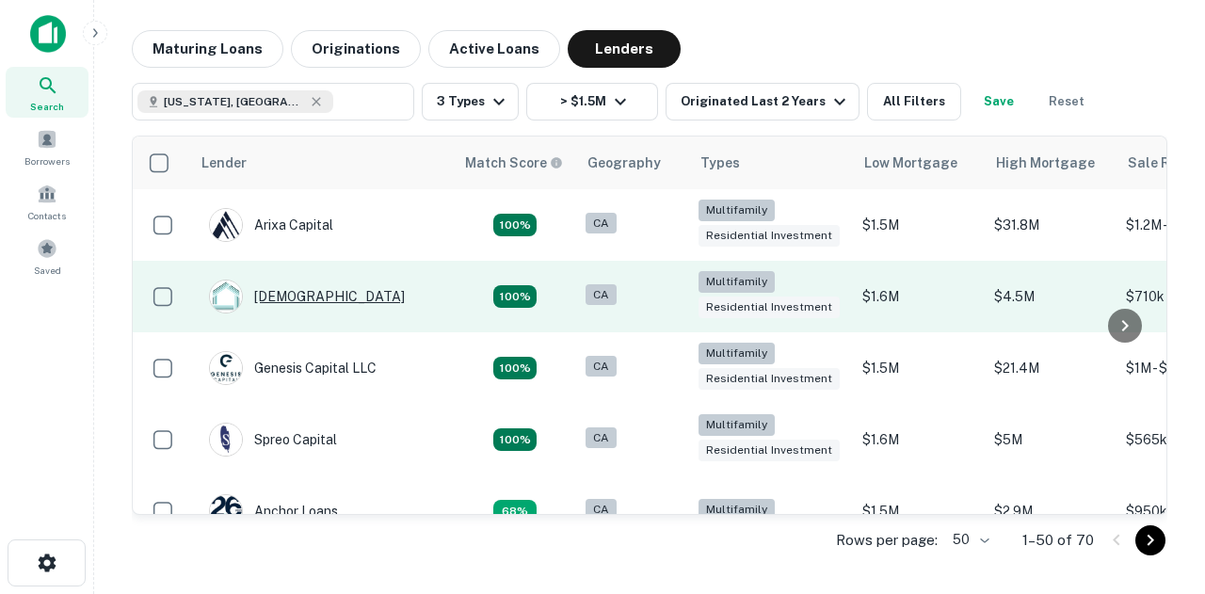
click at [298, 294] on div "[DEMOGRAPHIC_DATA]" at bounding box center [307, 297] width 196 height 34
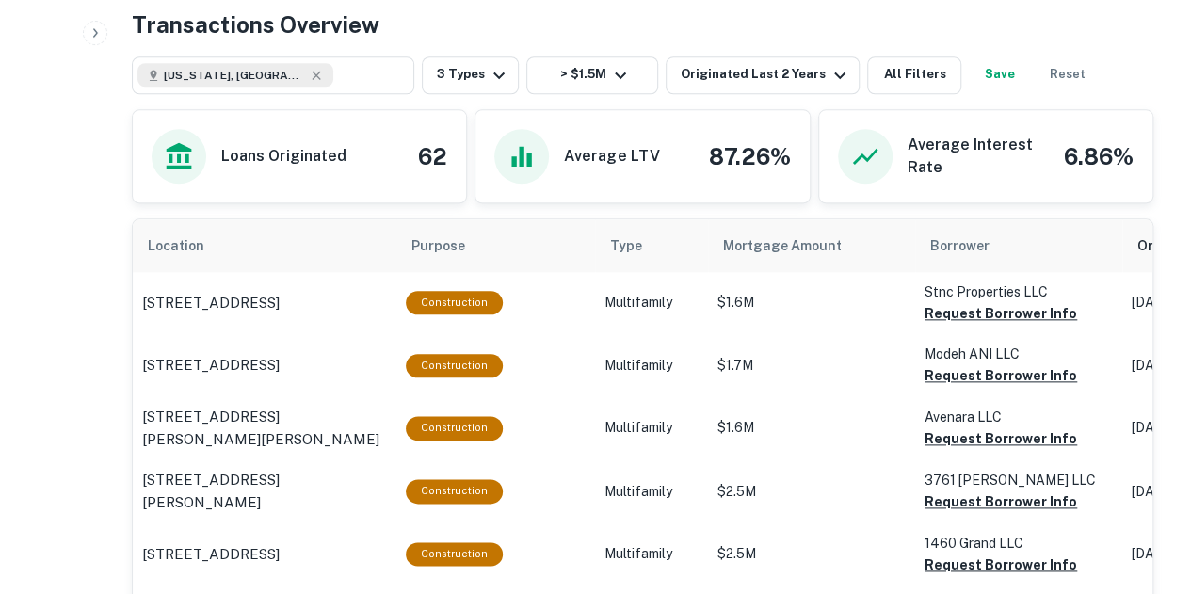
scroll to position [937, 0]
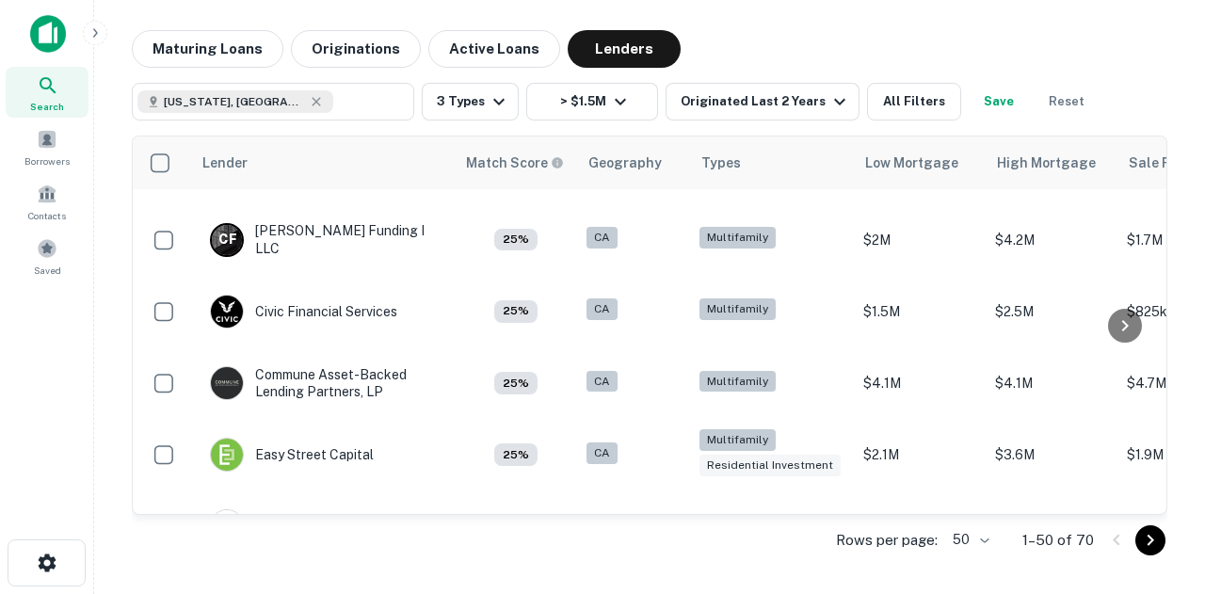
scroll to position [1131, 0]
